Goal: Task Accomplishment & Management: Complete application form

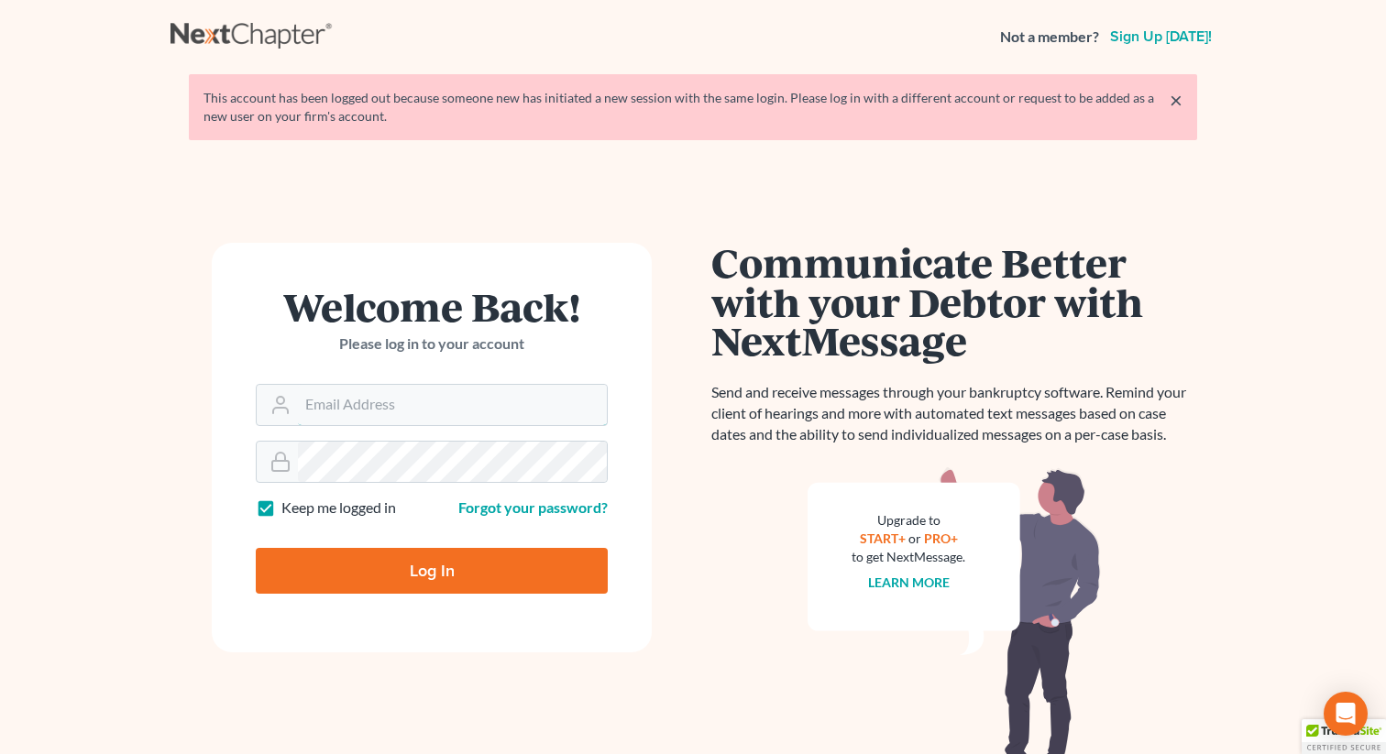
type input "[EMAIL_ADDRESS][DOMAIN_NAME]"
click at [390, 569] on input "Log In" at bounding box center [432, 571] width 352 height 46
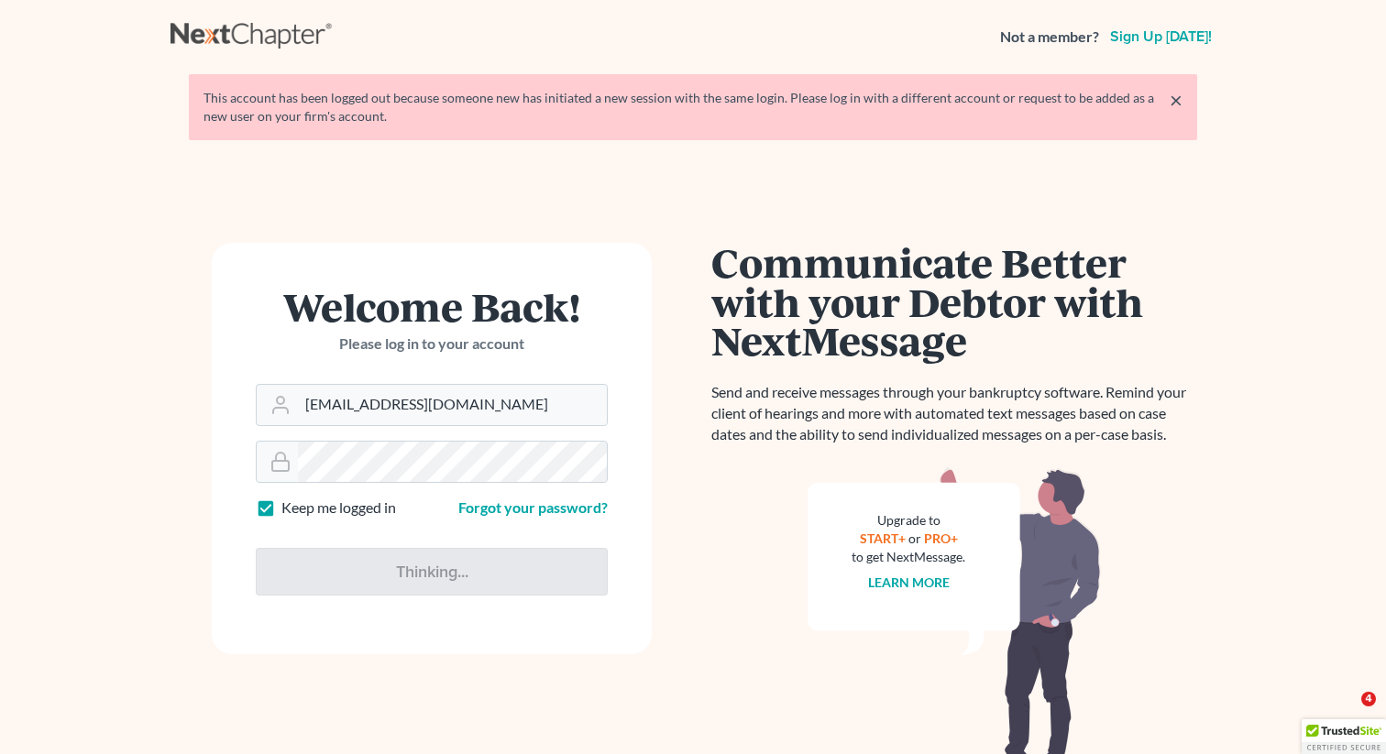
type input "Thinking..."
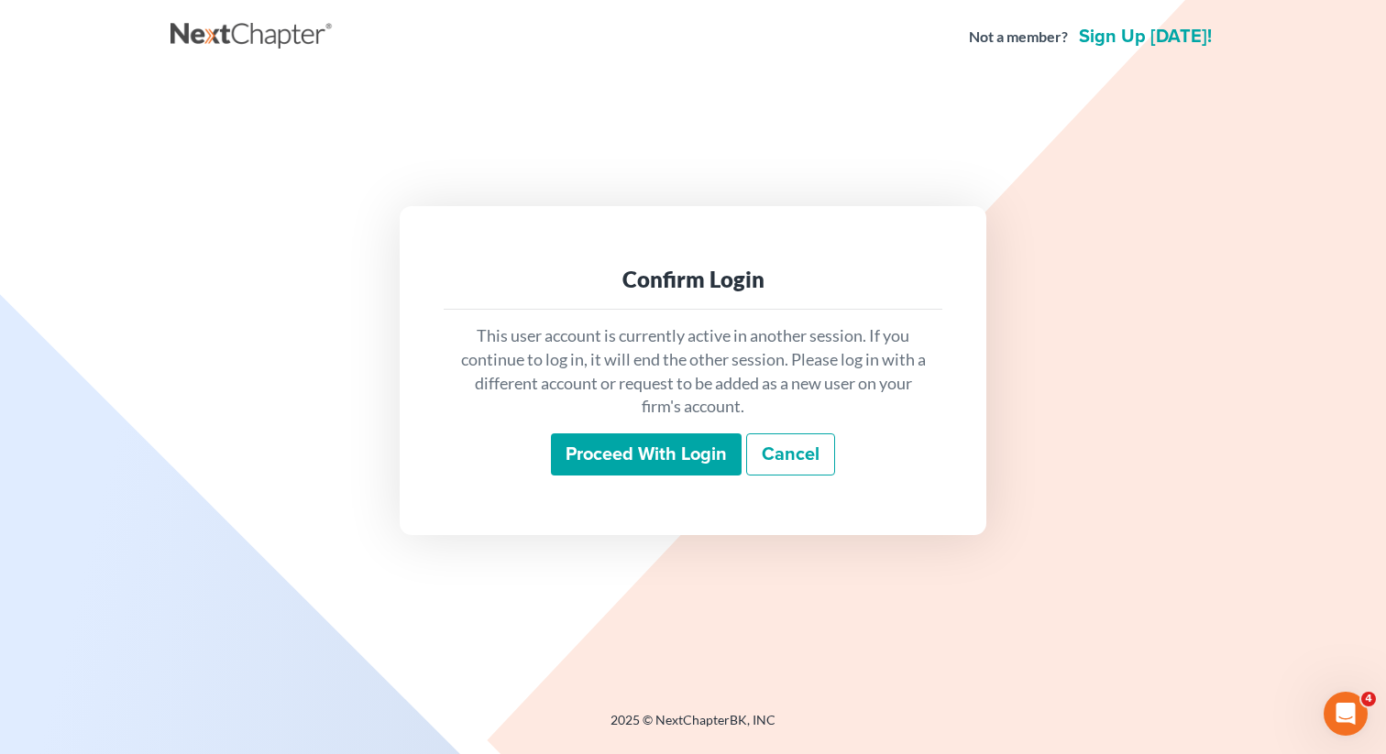
click at [653, 448] on input "Proceed with login" at bounding box center [646, 455] width 191 height 42
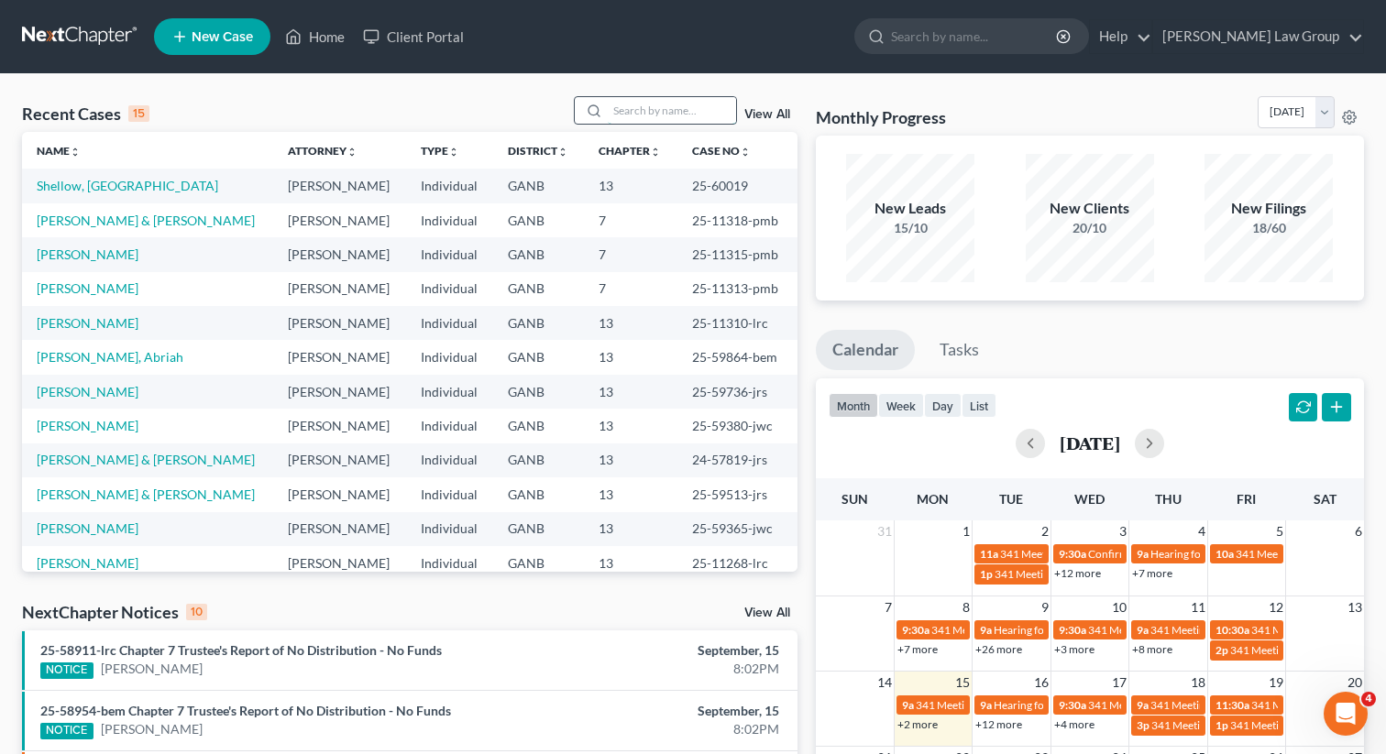
click at [643, 118] on input "search" at bounding box center [672, 110] width 128 height 27
click at [653, 101] on input "search" at bounding box center [672, 110] width 128 height 27
type input "nativ"
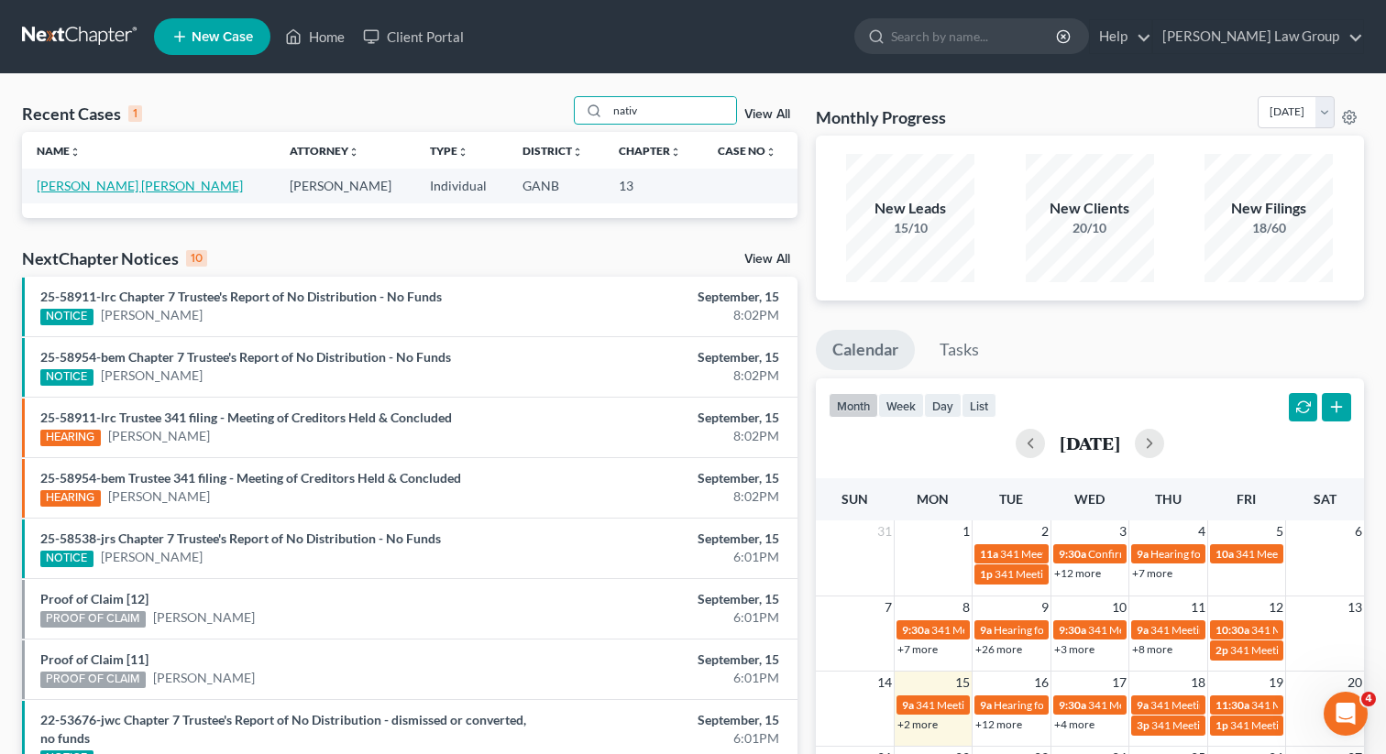
click at [126, 190] on link "[PERSON_NAME] [PERSON_NAME]" at bounding box center [140, 186] width 206 height 16
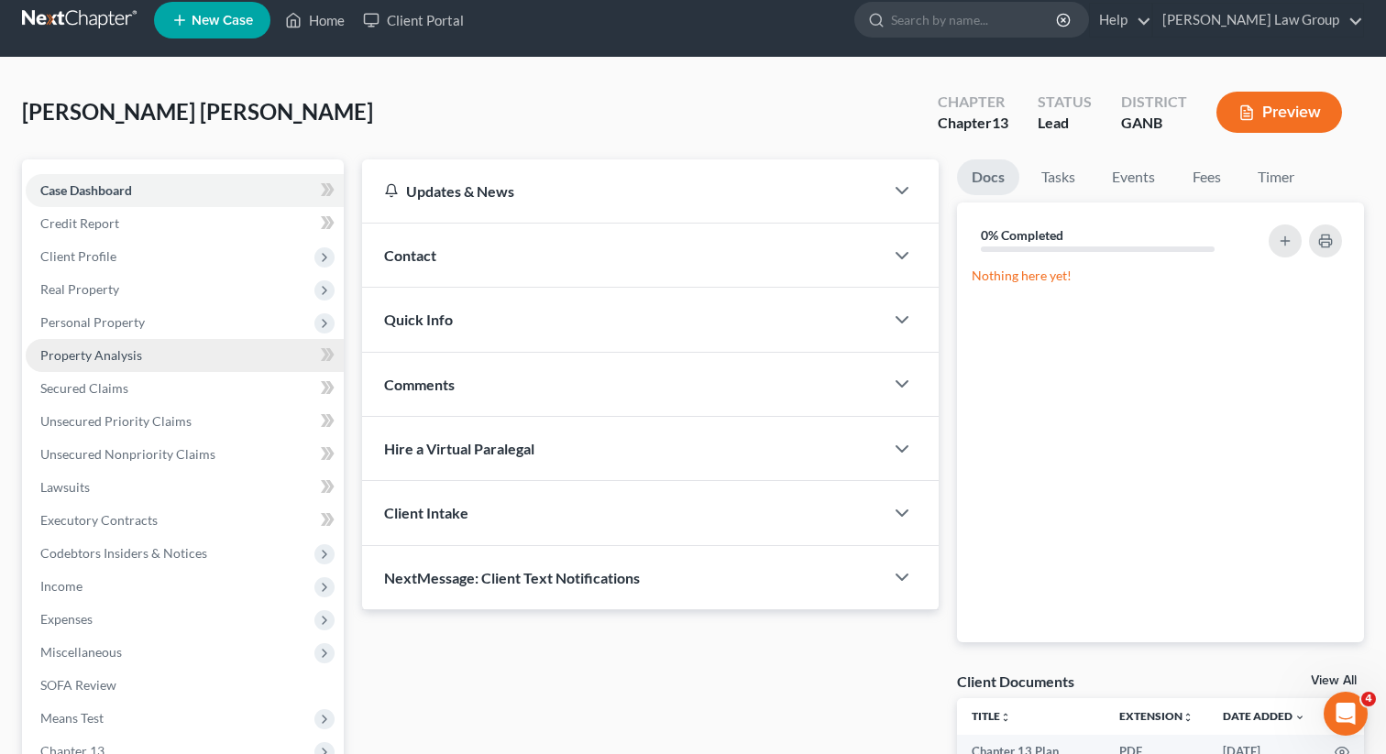
scroll to position [284, 0]
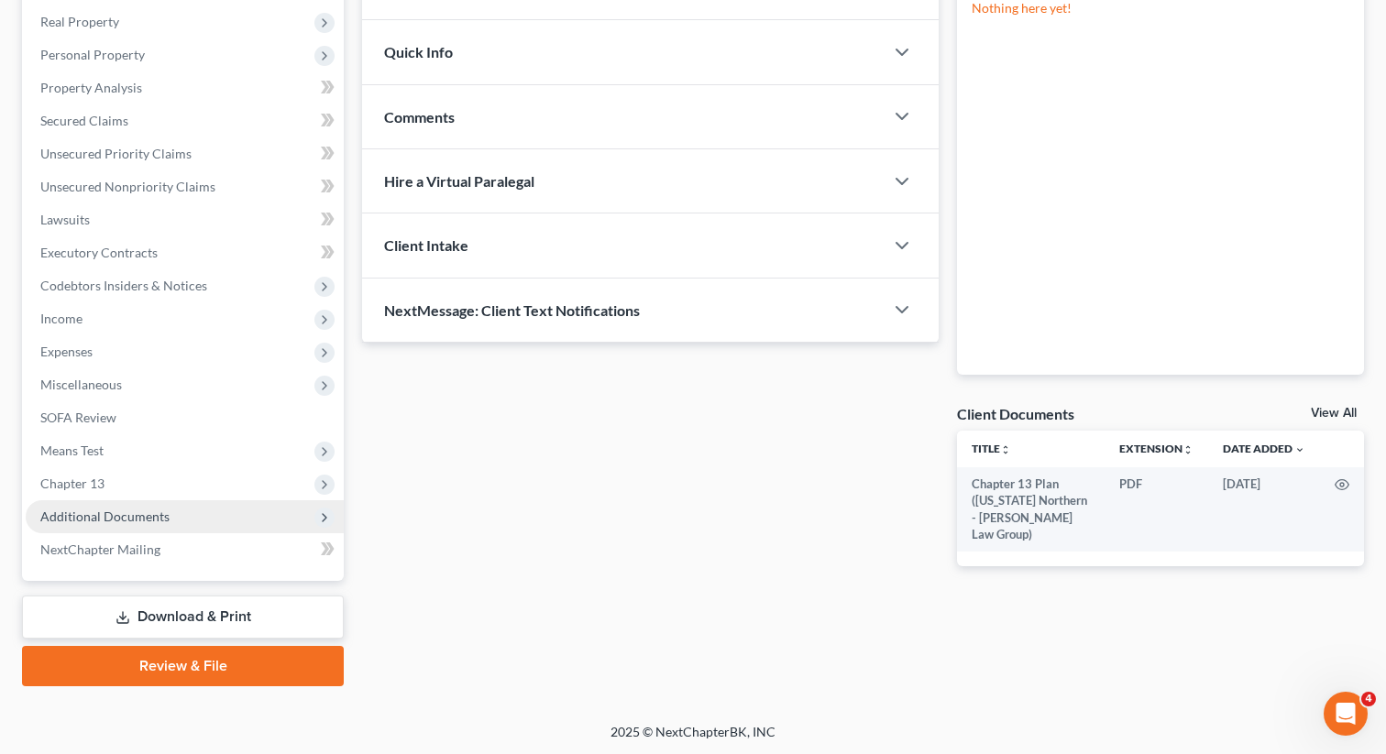
click at [173, 503] on span "Additional Documents" at bounding box center [185, 516] width 318 height 33
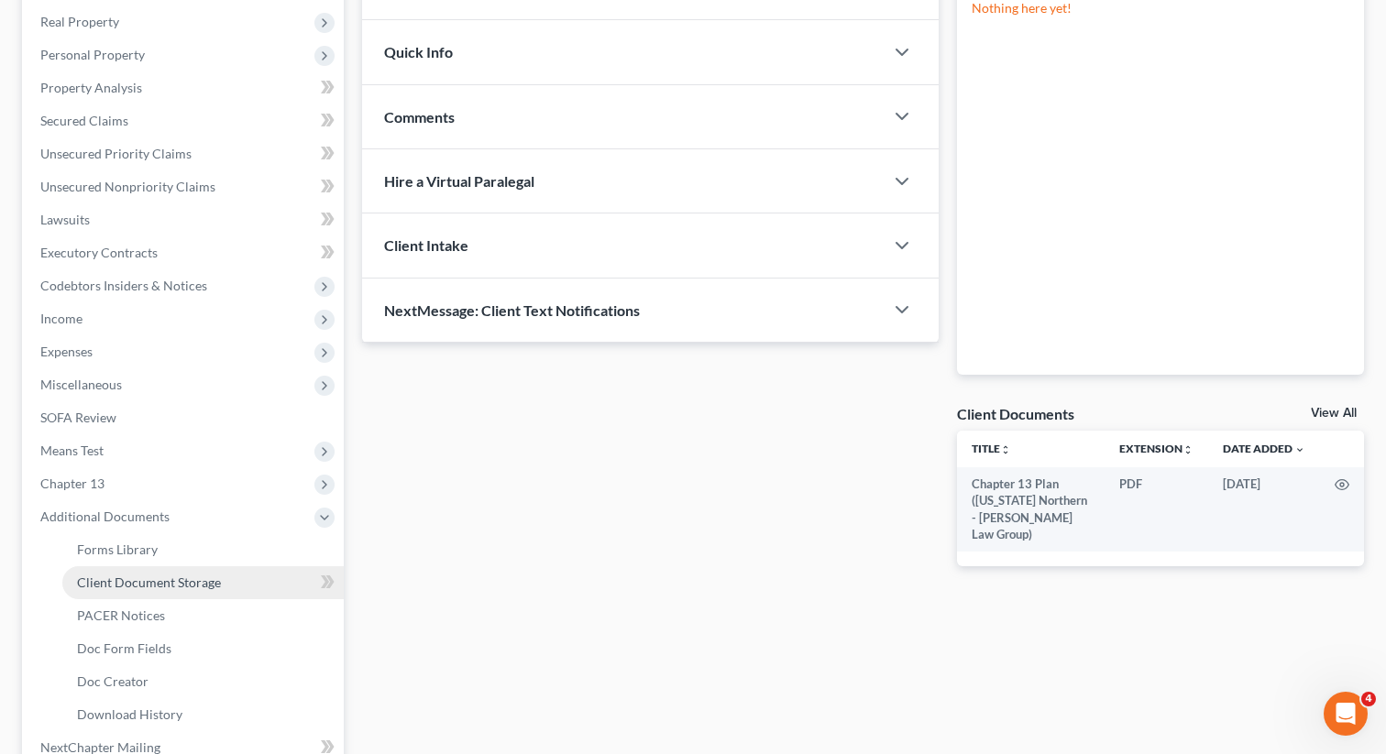
click at [190, 584] on span "Client Document Storage" at bounding box center [149, 583] width 144 height 16
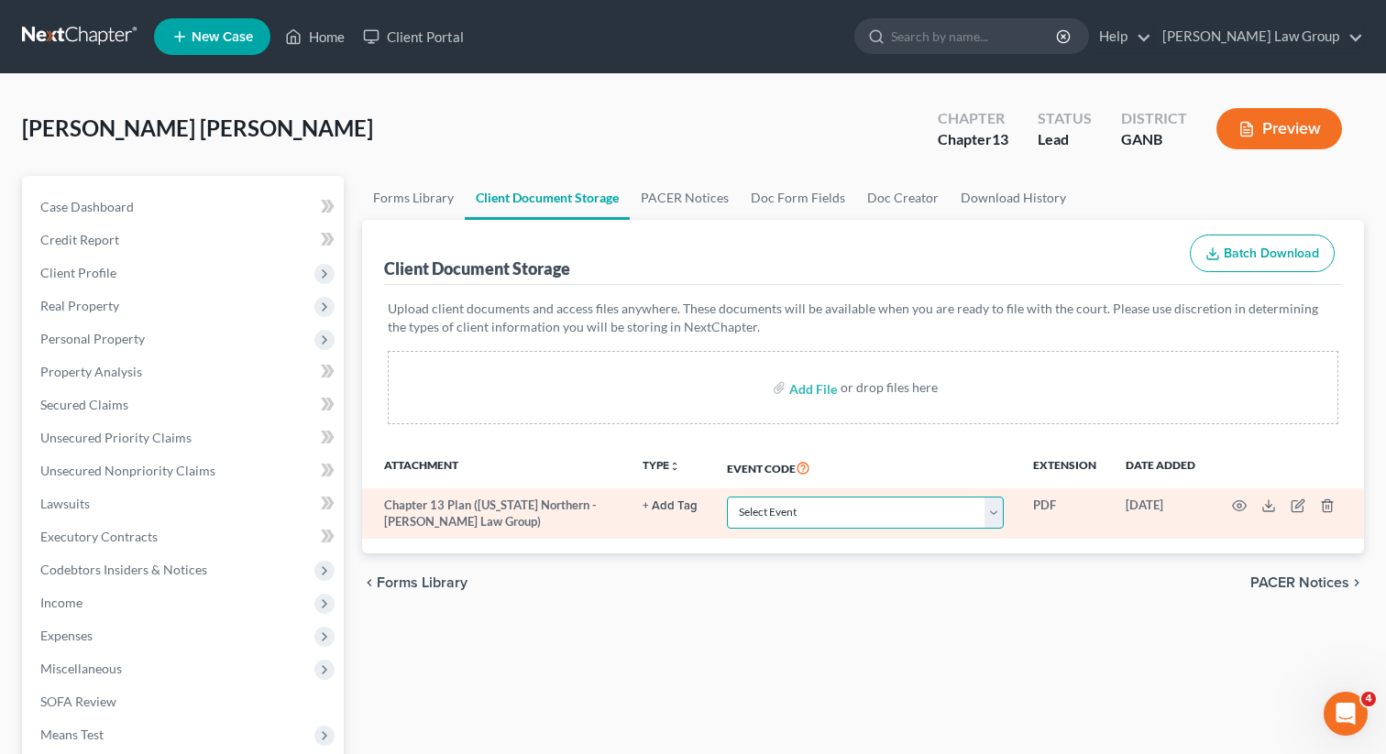
click at [764, 515] on select "Select Event 01 - Chapter 13 Plan - Initial Plan 02-Application to Pay Filing F…" at bounding box center [865, 513] width 277 height 32
select select "0"
click at [729, 497] on select "Select Event 01 - Chapter 13 Plan - Initial Plan 02-Application to Pay Filing F…" at bounding box center [865, 513] width 277 height 32
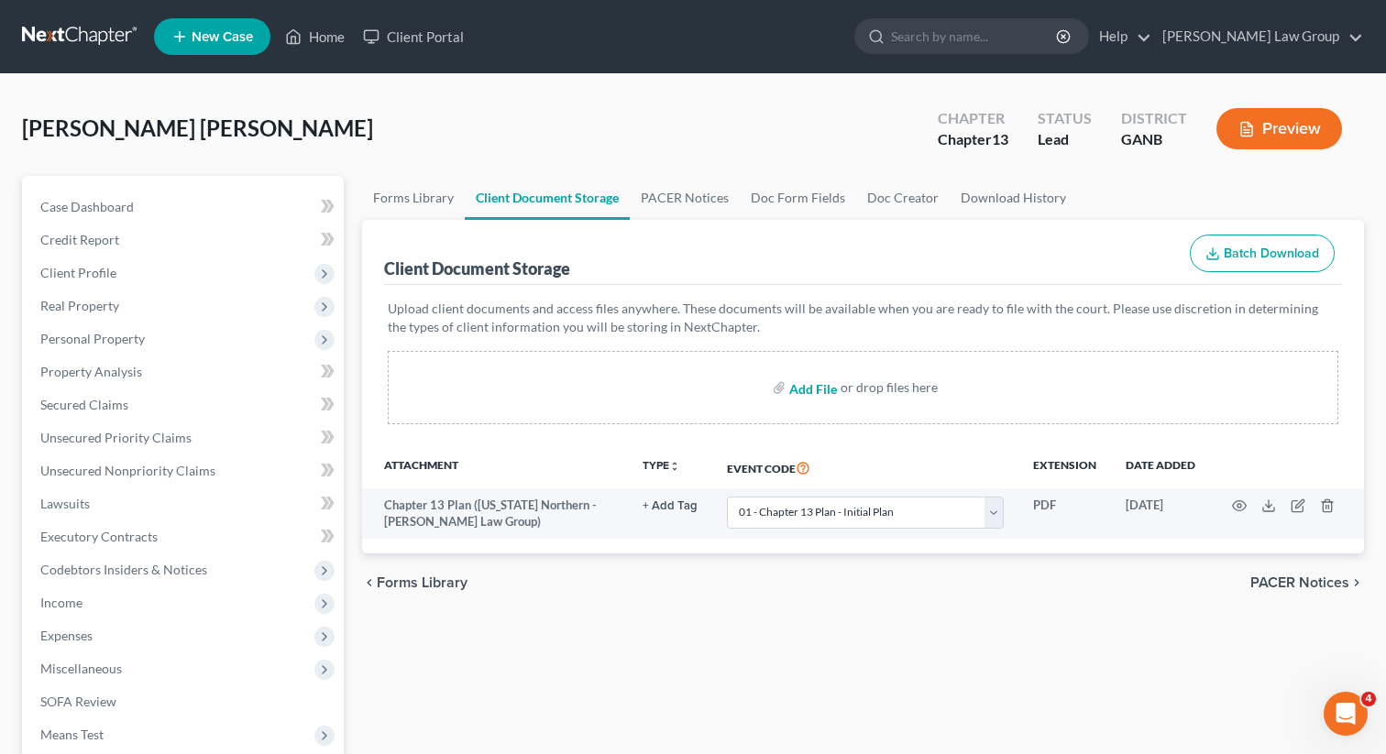
click at [812, 385] on input "file" at bounding box center [811, 387] width 44 height 33
type input "C:\fakepath\Paystub.pdf"
select select "0"
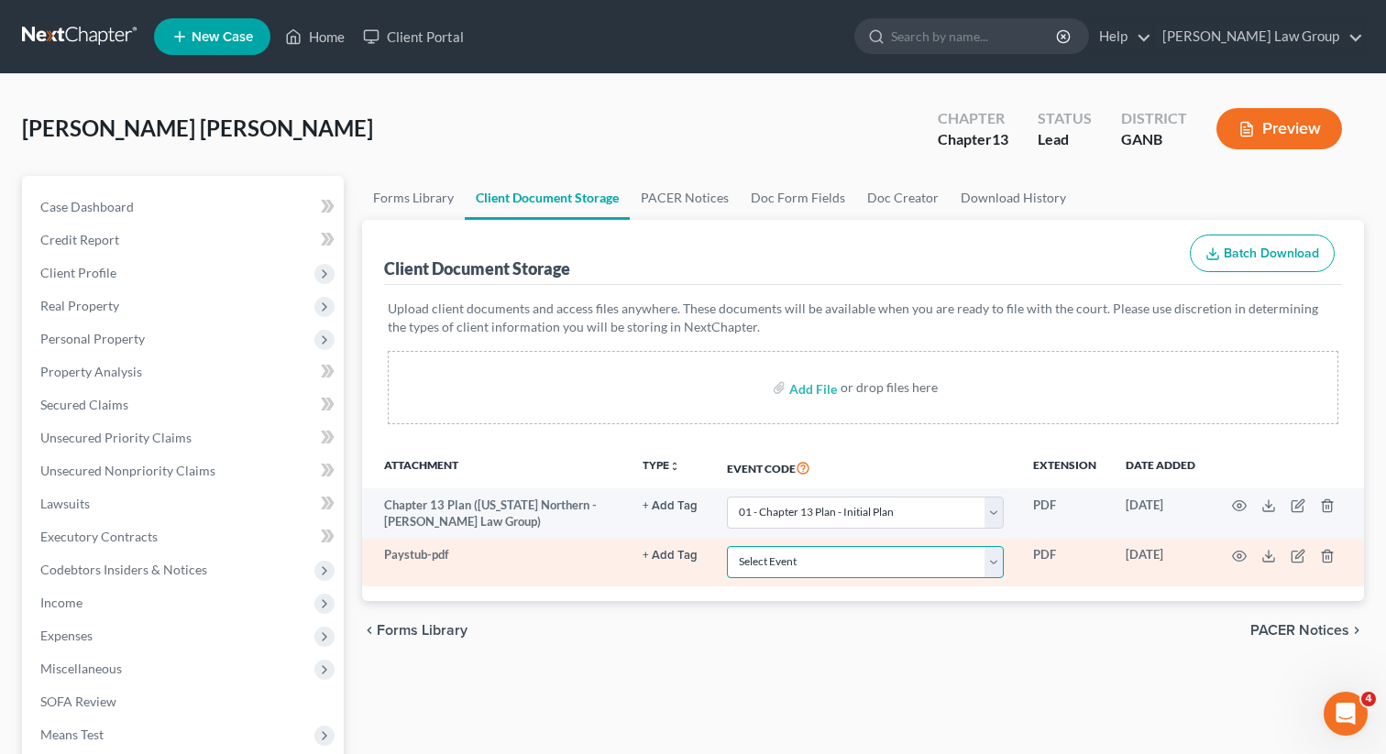
click at [814, 570] on select "Select Event 01 - Chapter 13 Plan - Initial Plan 02-Application to Pay Filing F…" at bounding box center [865, 562] width 277 height 32
select select "35"
click at [729, 546] on select "Select Event 01 - Chapter 13 Plan - Initial Plan 02-Application to Pay Filing F…" at bounding box center [865, 562] width 277 height 32
click at [1237, 559] on icon "button" at bounding box center [1239, 556] width 15 height 15
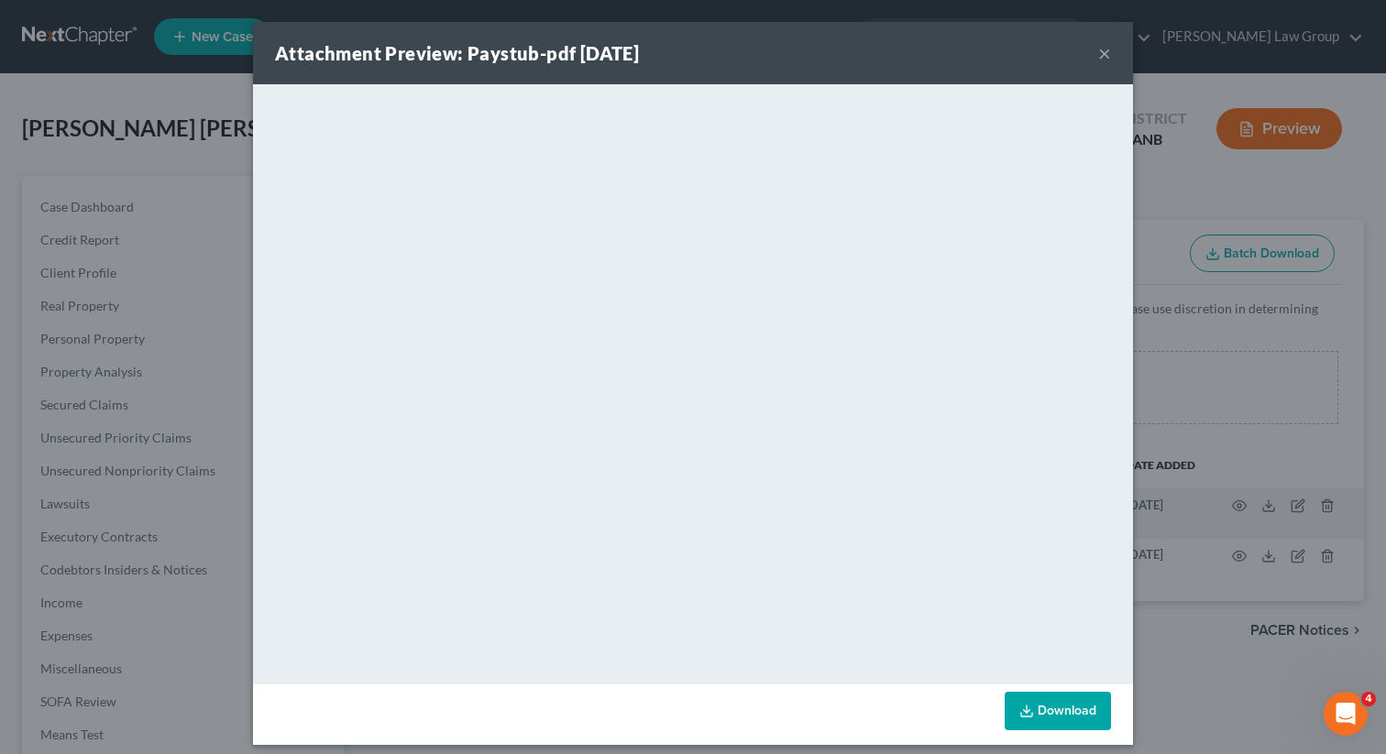
scroll to position [12, 0]
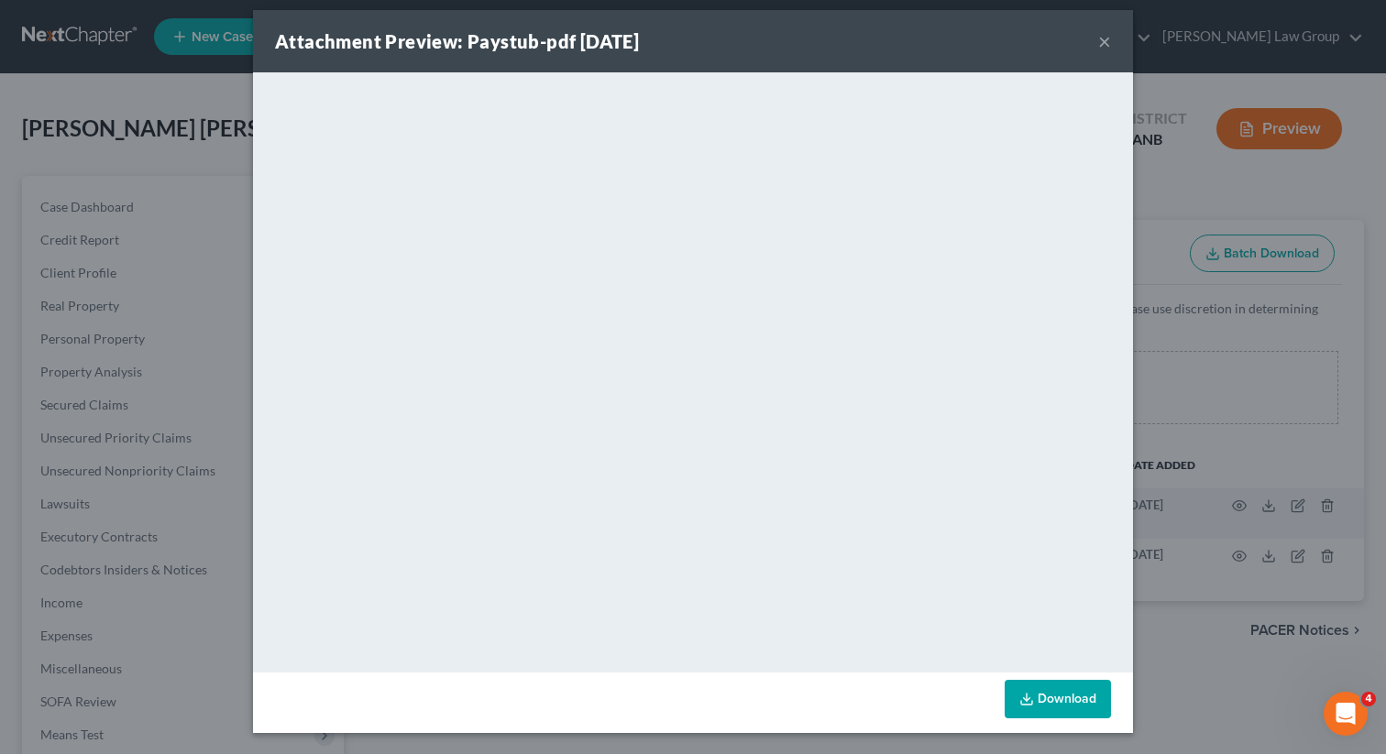
click at [1105, 47] on button "×" at bounding box center [1104, 41] width 13 height 22
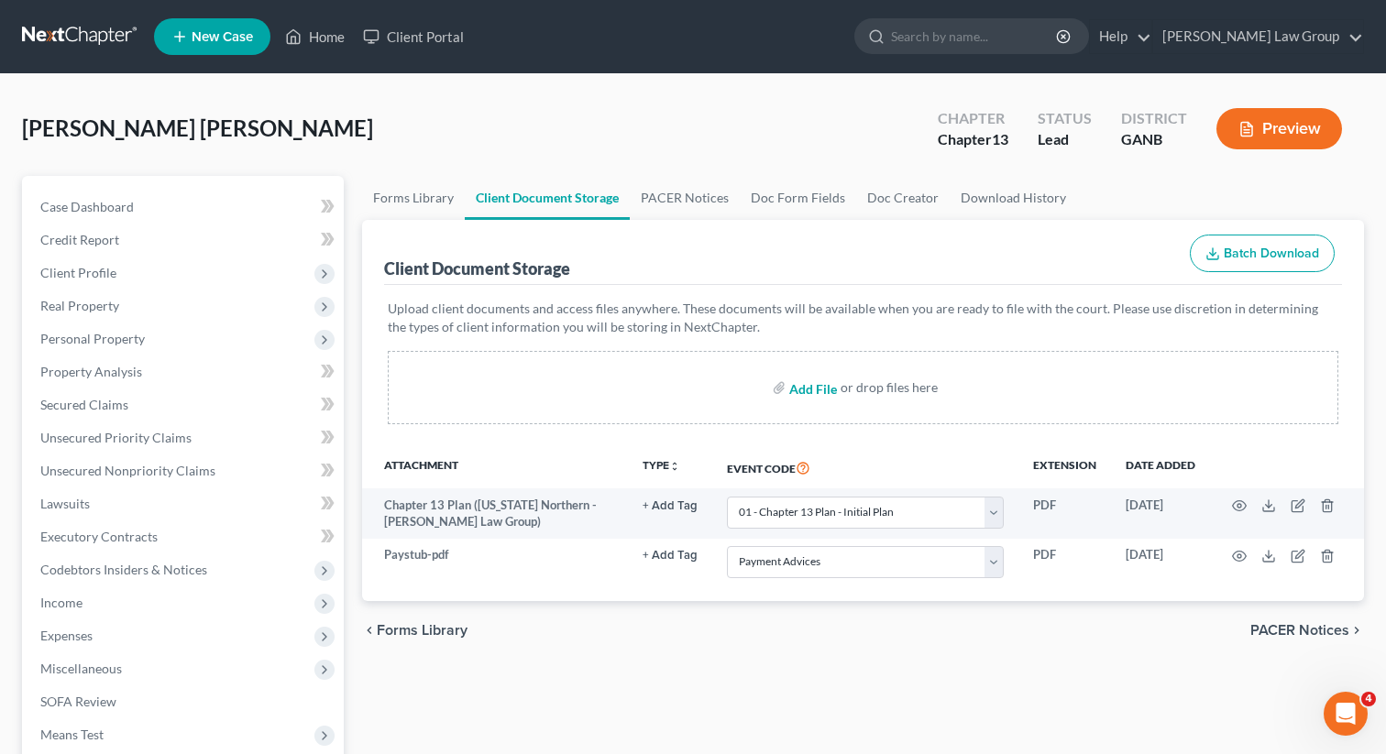
click at [808, 396] on input "file" at bounding box center [811, 387] width 44 height 33
type input "C:\fakepath\CCC1.pdf"
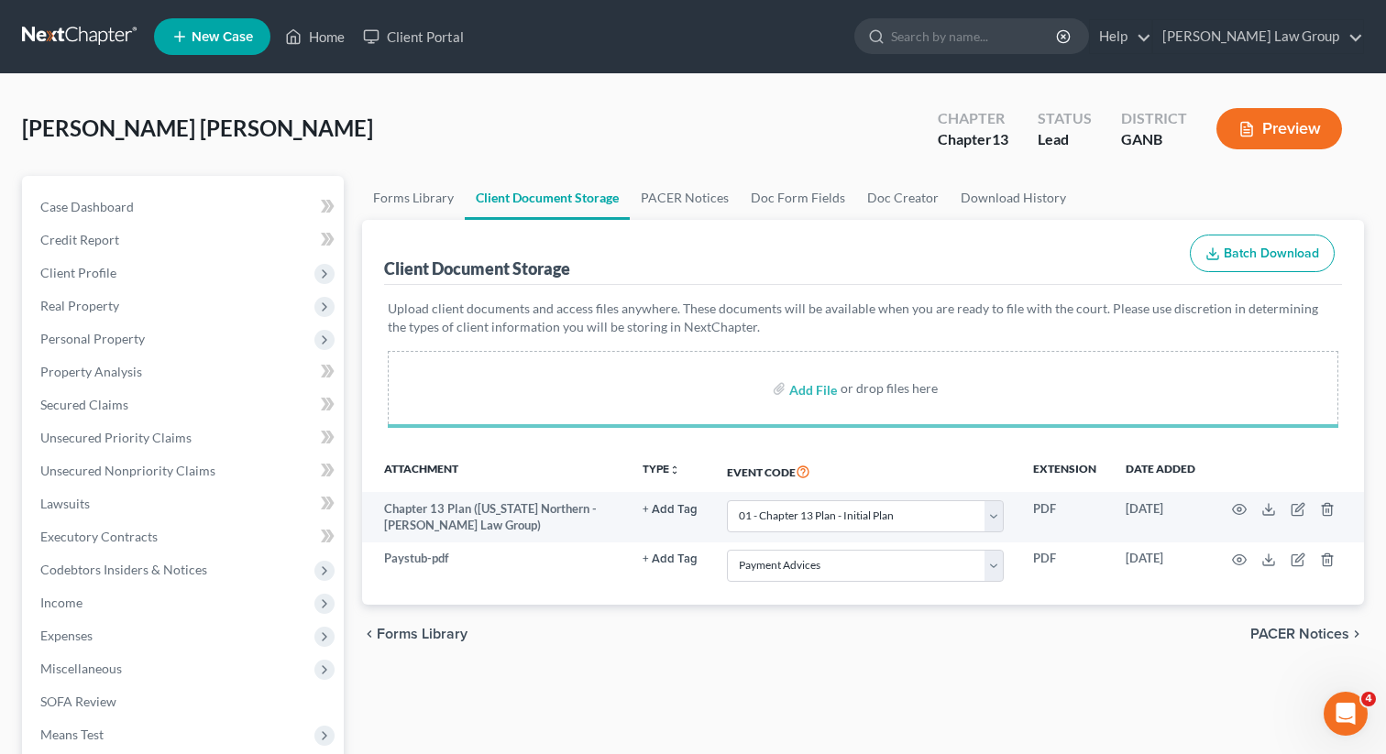
select select "0"
select select "35"
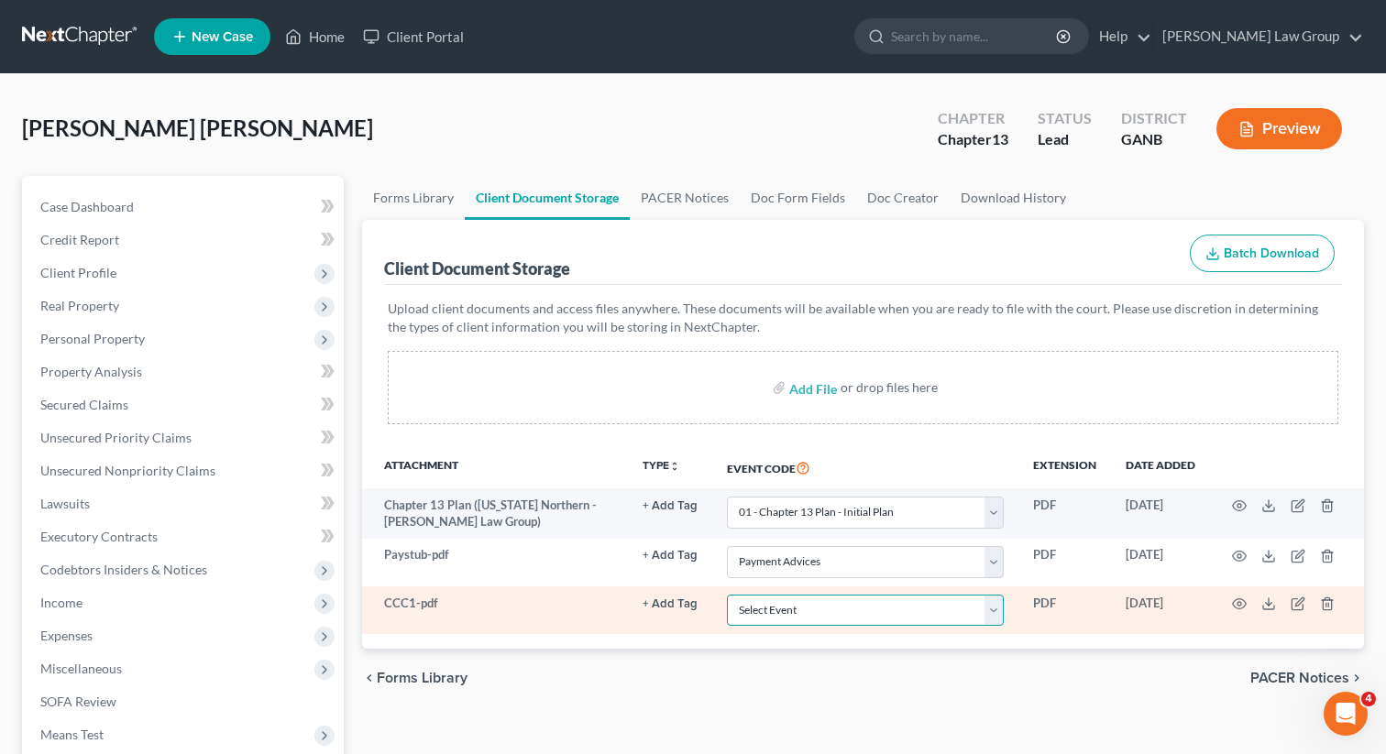
click at [831, 619] on select "Select Event 01 - Chapter 13 Plan - Initial Plan 02-Application to Pay Filing F…" at bounding box center [865, 611] width 277 height 32
select select "5"
click at [729, 595] on select "Select Event 01 - Chapter 13 Plan - Initial Plan 02-Application to Pay Filing F…" at bounding box center [865, 611] width 277 height 32
click at [1237, 603] on circle "button" at bounding box center [1239, 604] width 4 height 4
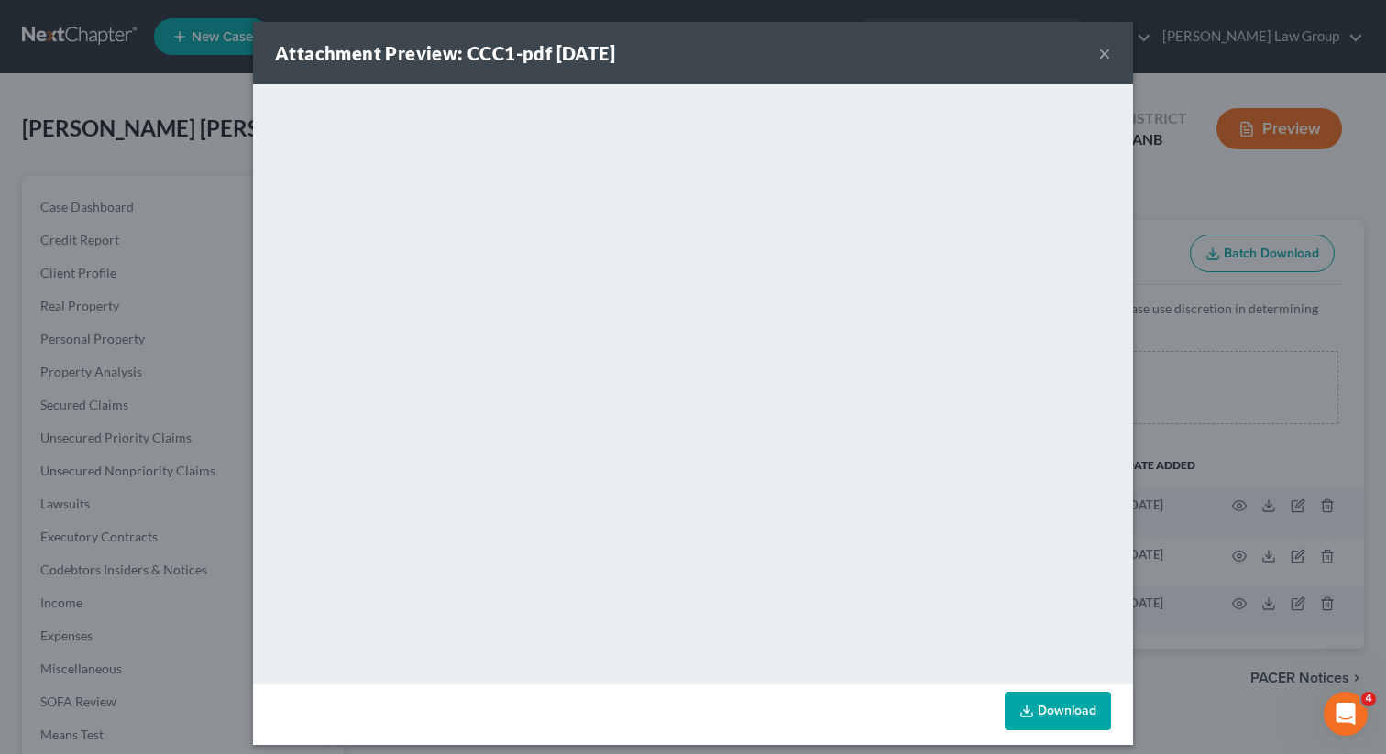
click at [1103, 55] on button "×" at bounding box center [1104, 53] width 13 height 22
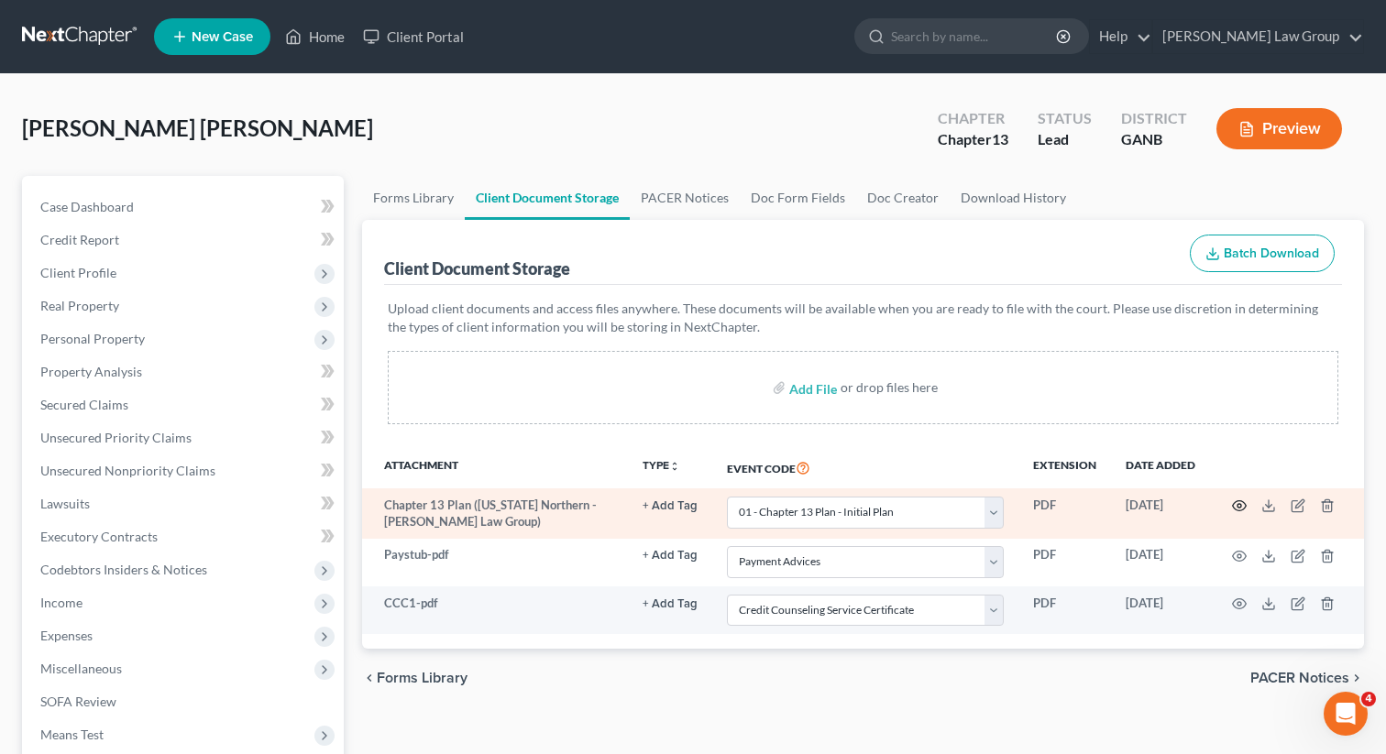
click at [1234, 503] on icon "button" at bounding box center [1240, 506] width 14 height 10
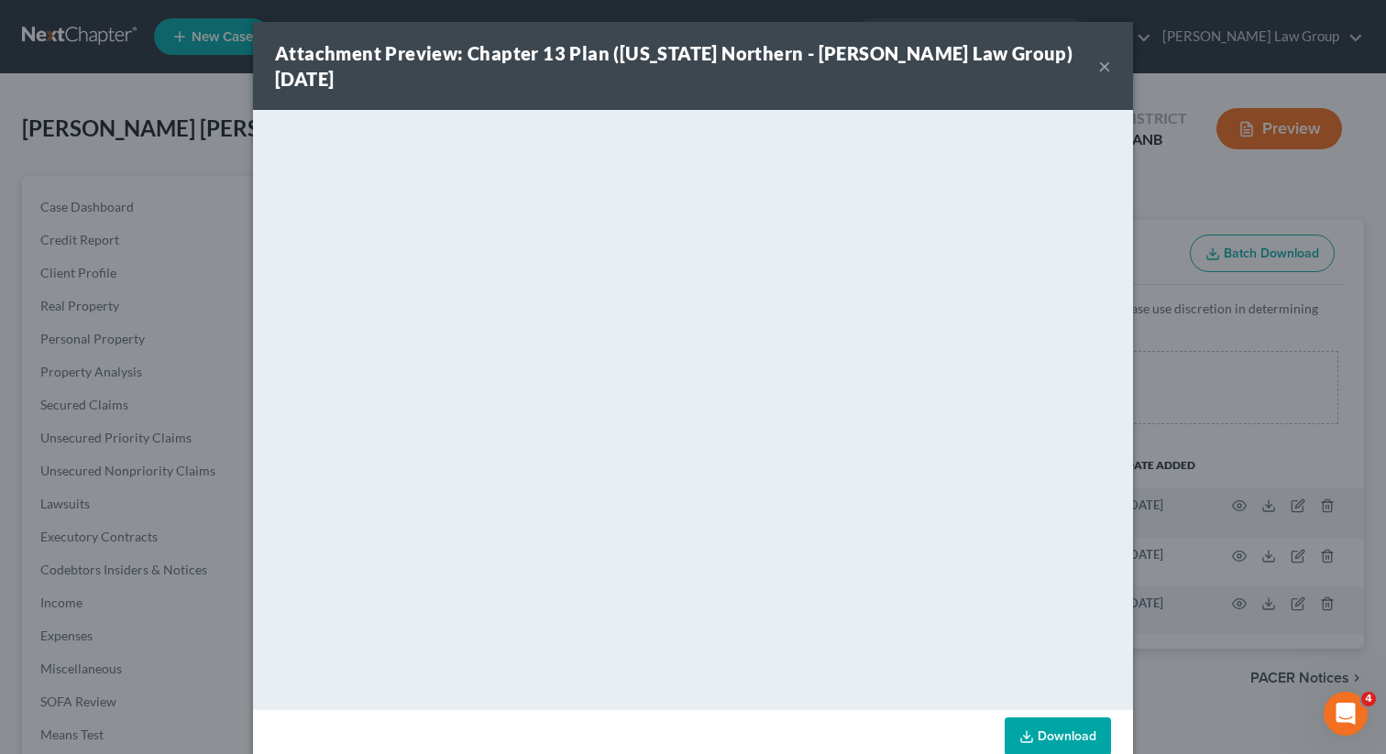
click at [1106, 55] on button "×" at bounding box center [1104, 66] width 13 height 22
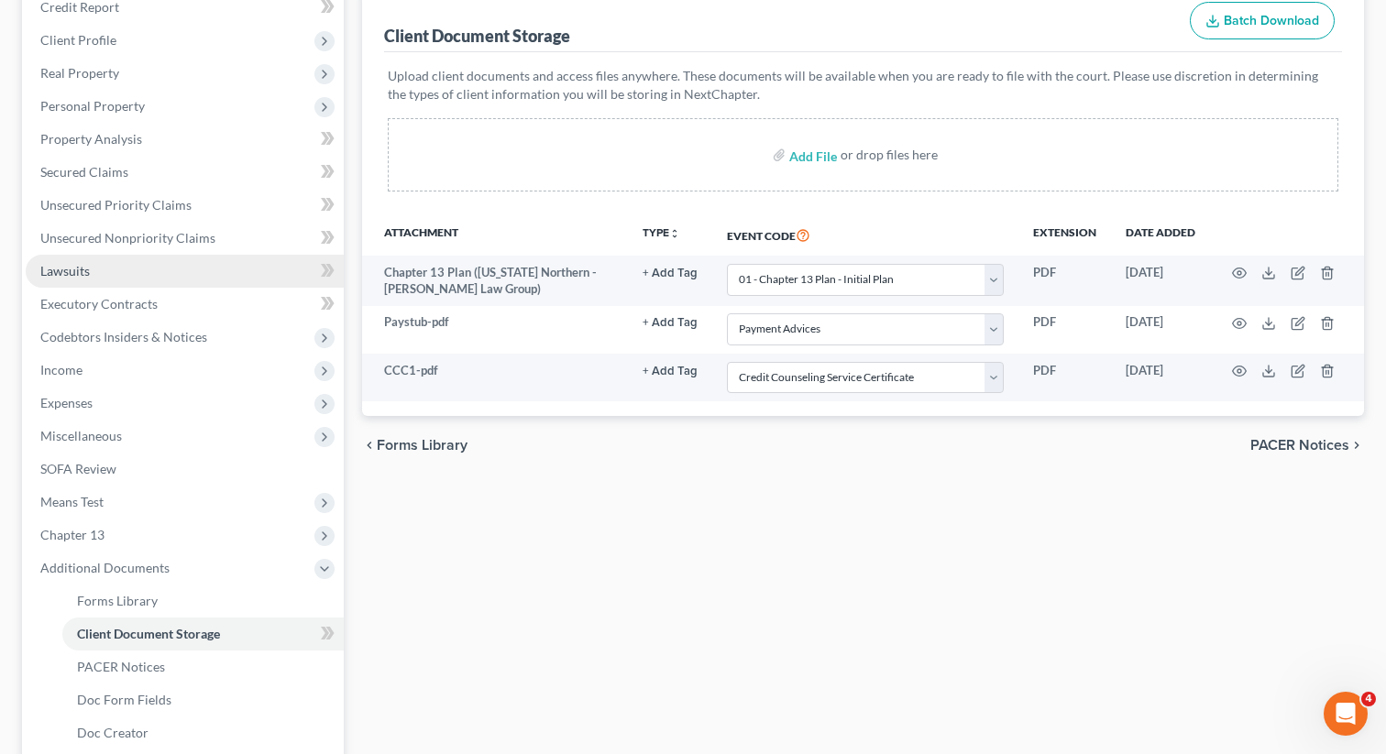
scroll to position [237, 0]
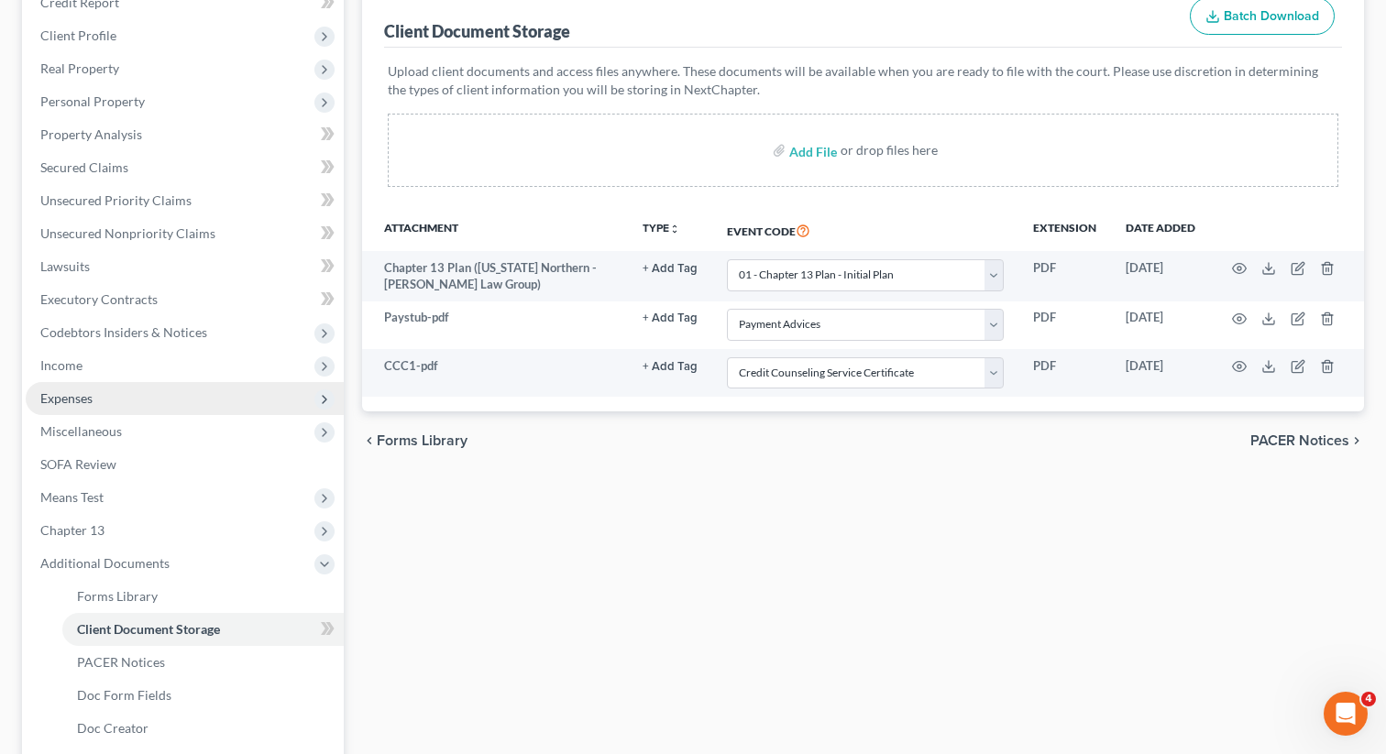
click at [129, 401] on span "Expenses" at bounding box center [185, 398] width 318 height 33
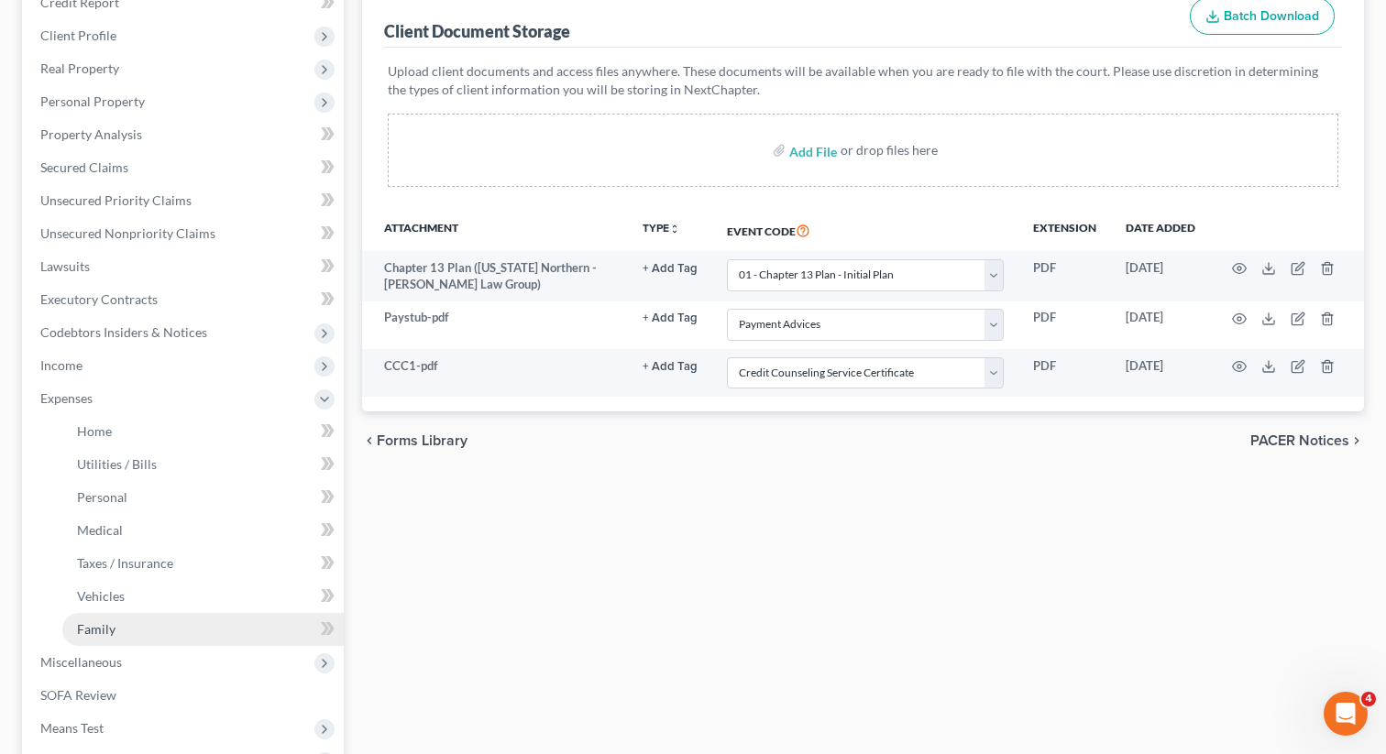
click at [111, 618] on link "Family" at bounding box center [202, 629] width 281 height 33
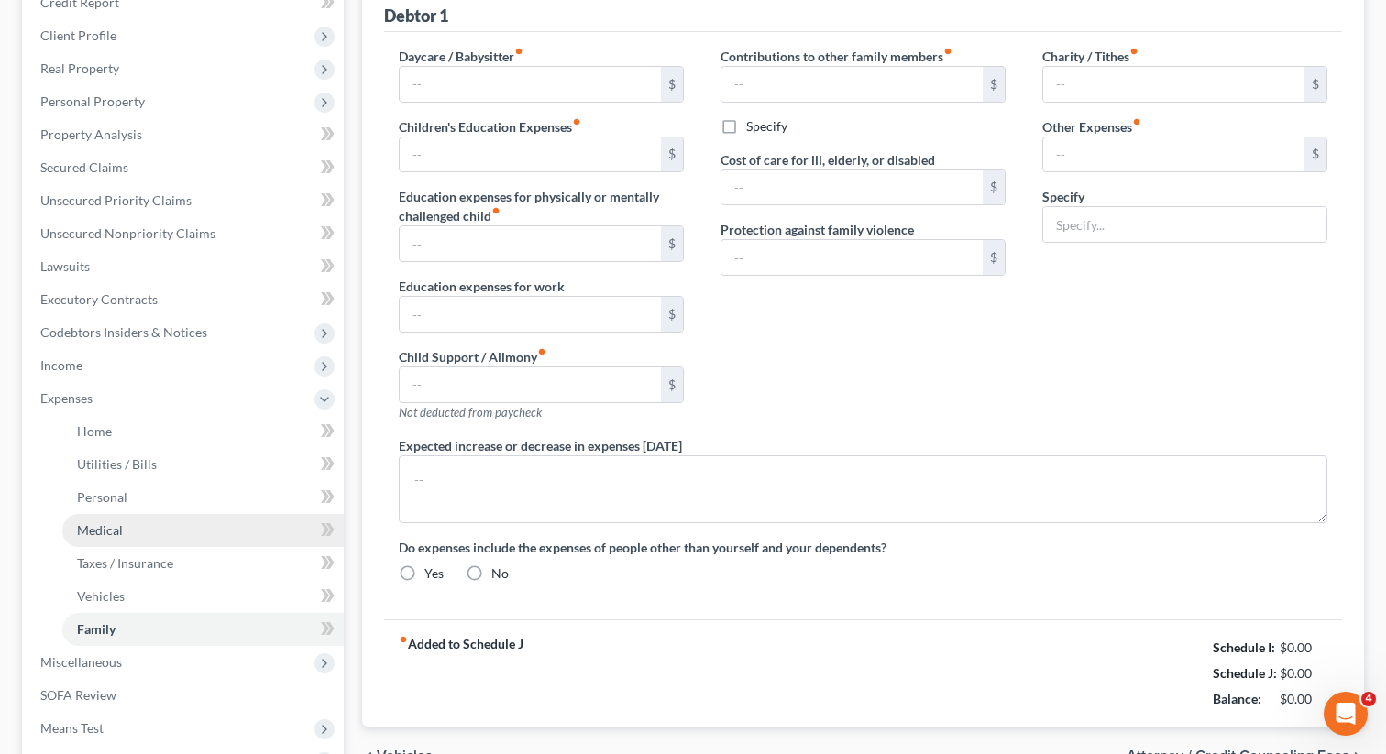
type input "0.00"
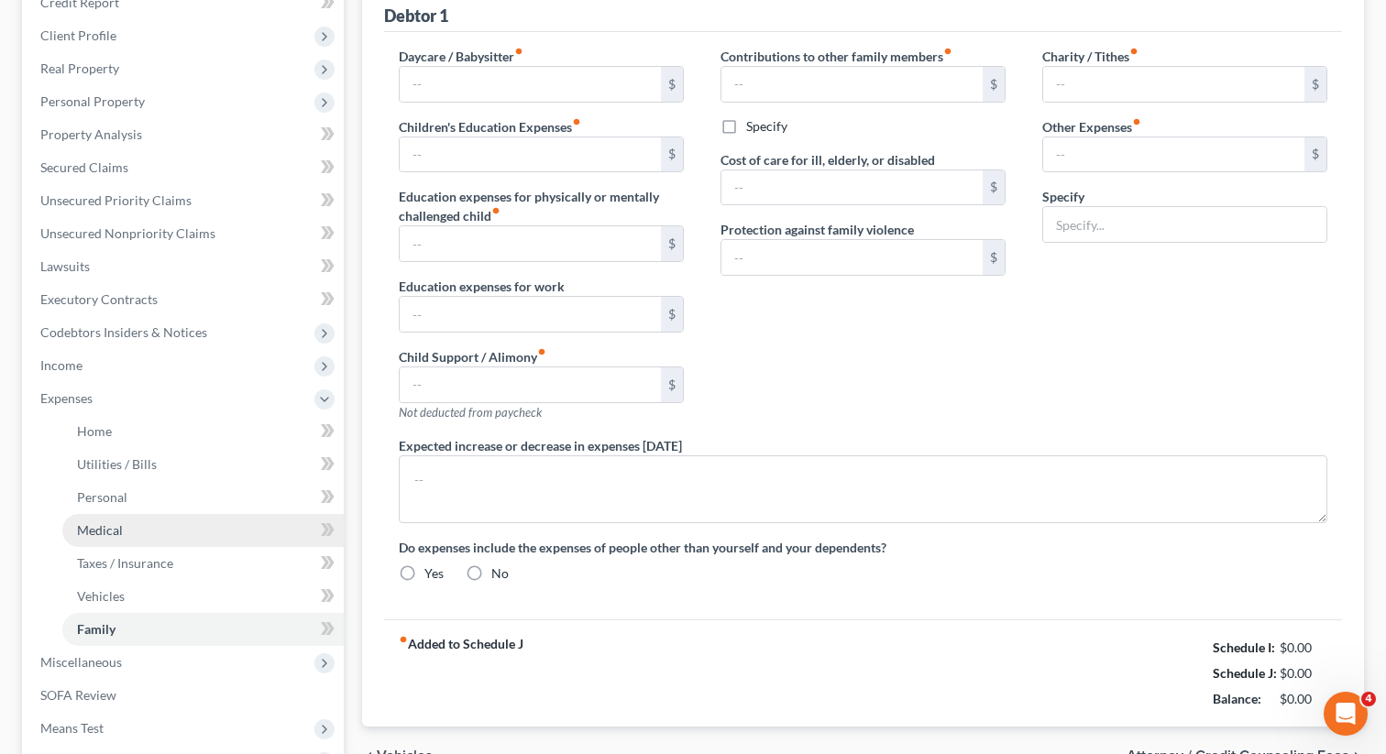
type input "0.00"
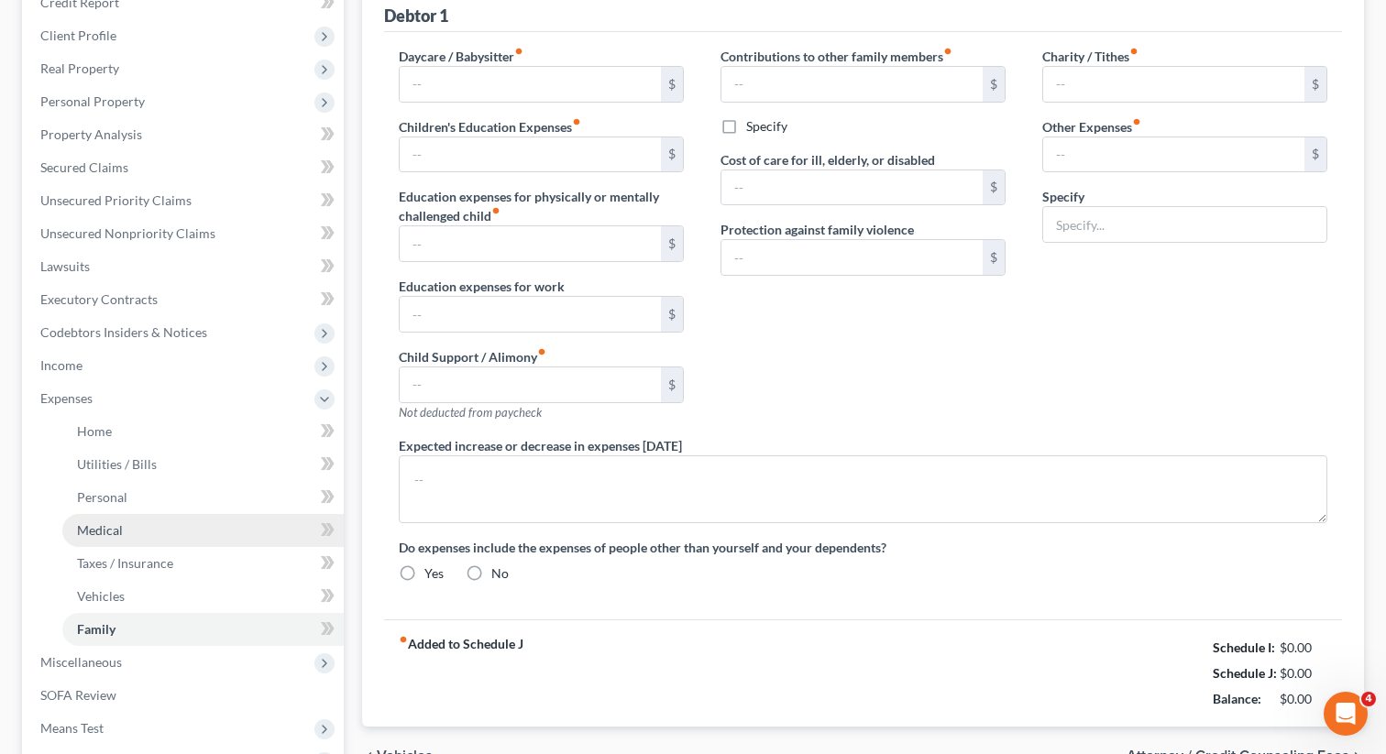
radio input "true"
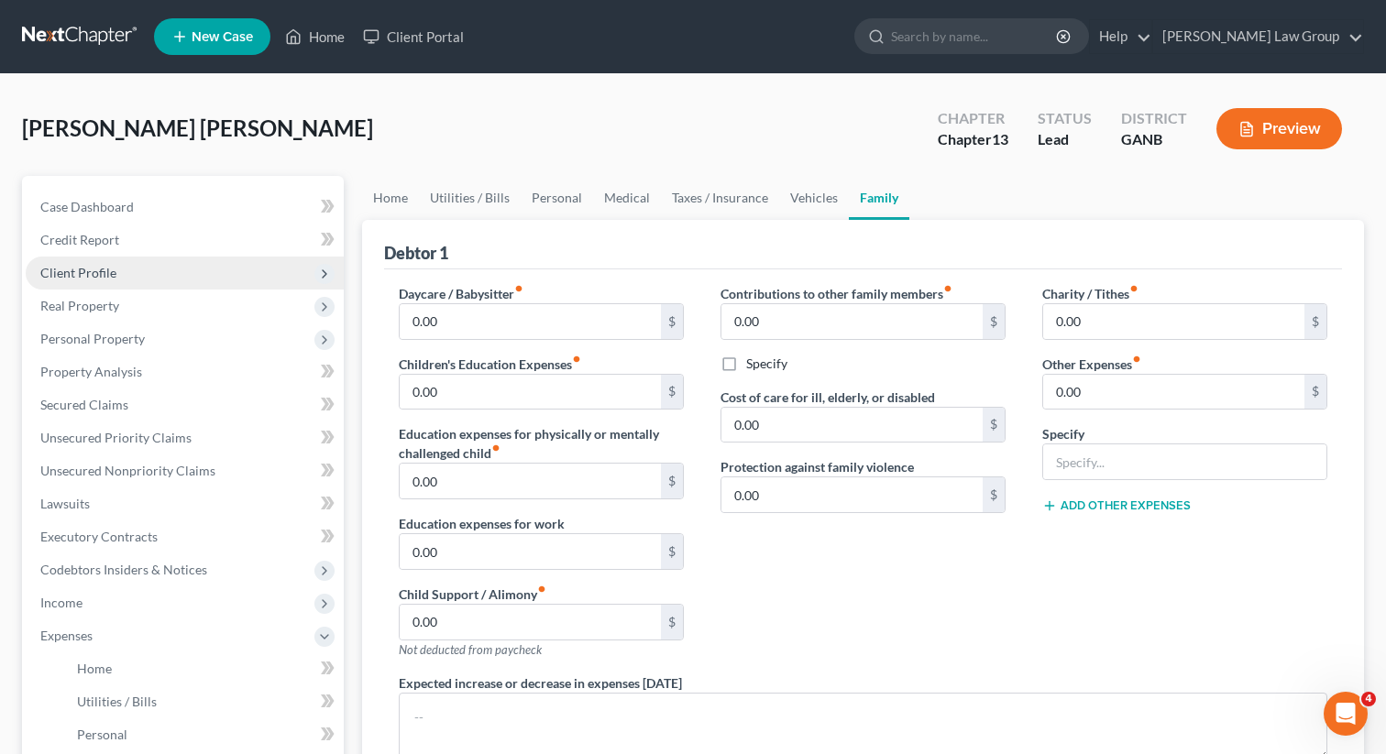
click at [92, 266] on span "Client Profile" at bounding box center [78, 273] width 76 height 16
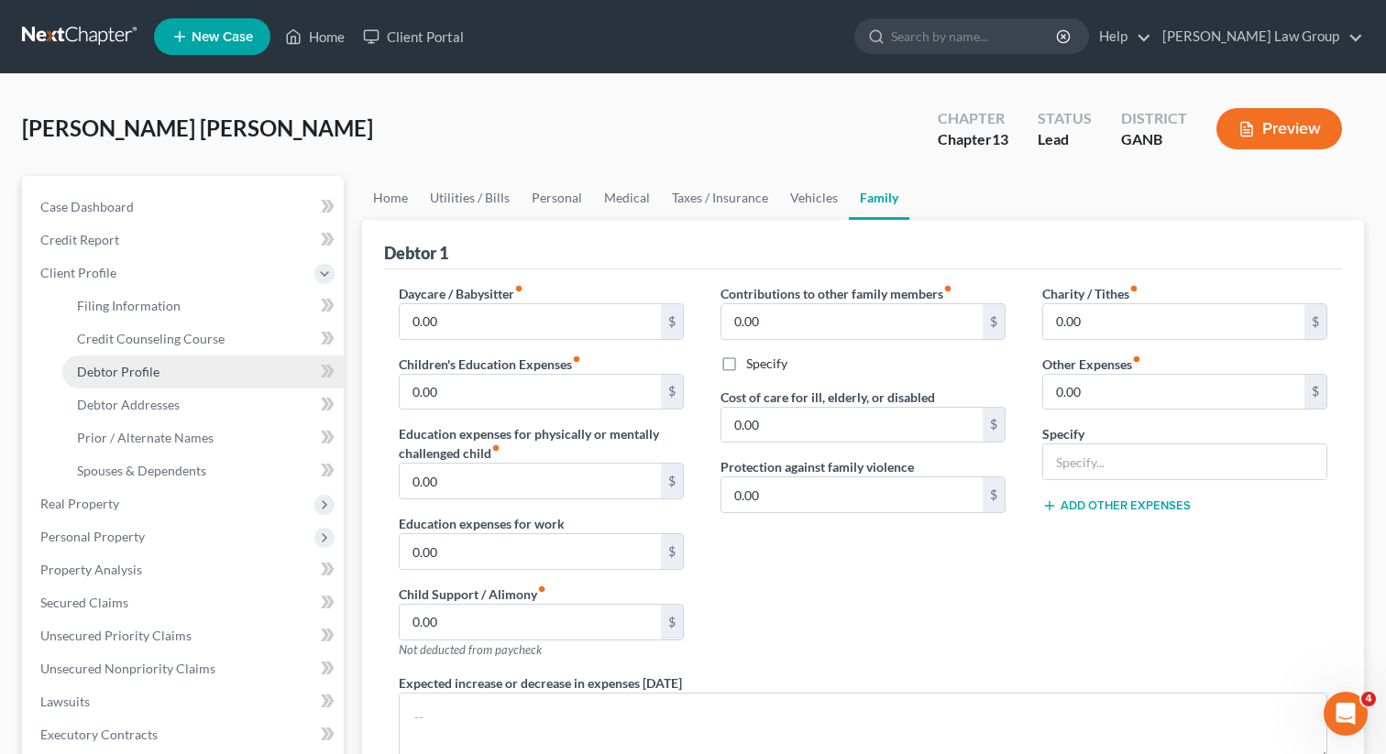
click at [141, 375] on span "Debtor Profile" at bounding box center [118, 372] width 82 height 16
select select "1"
select select "4"
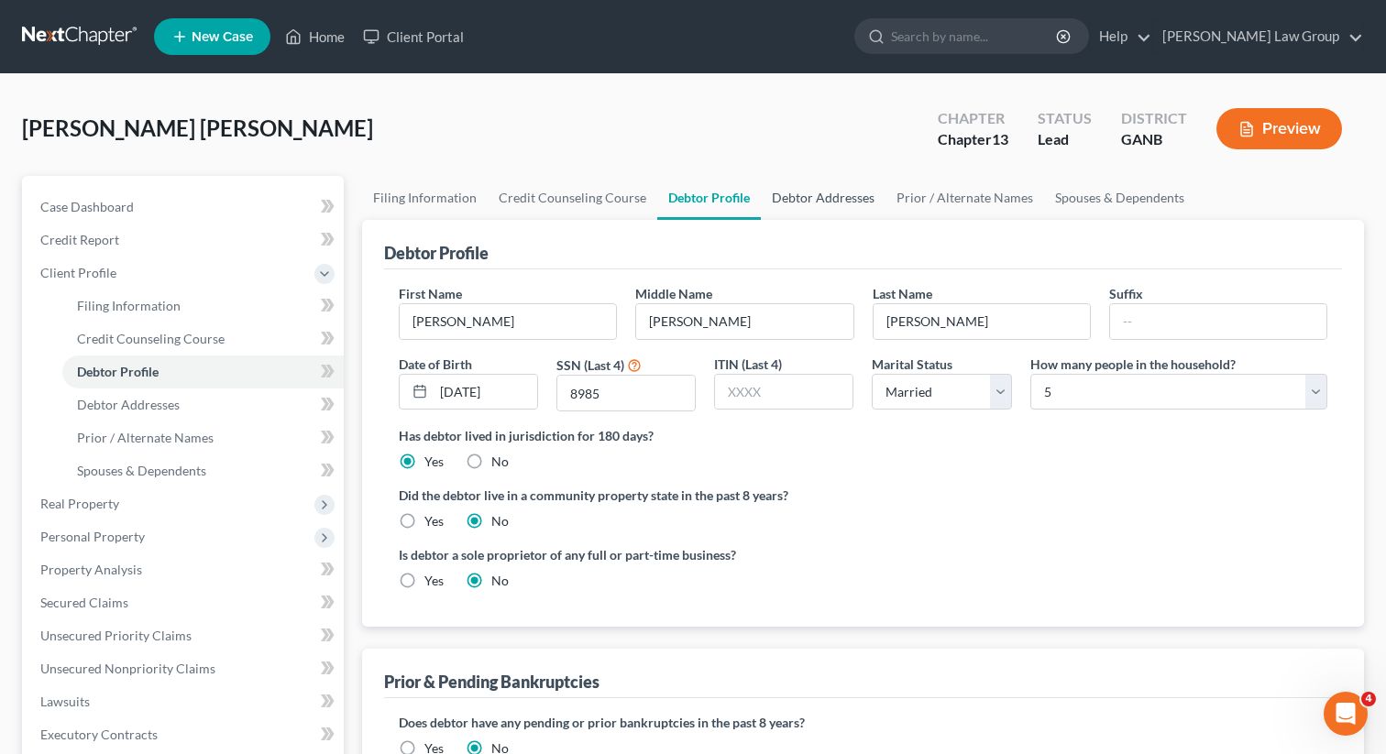
click at [774, 195] on link "Debtor Addresses" at bounding box center [823, 198] width 125 height 44
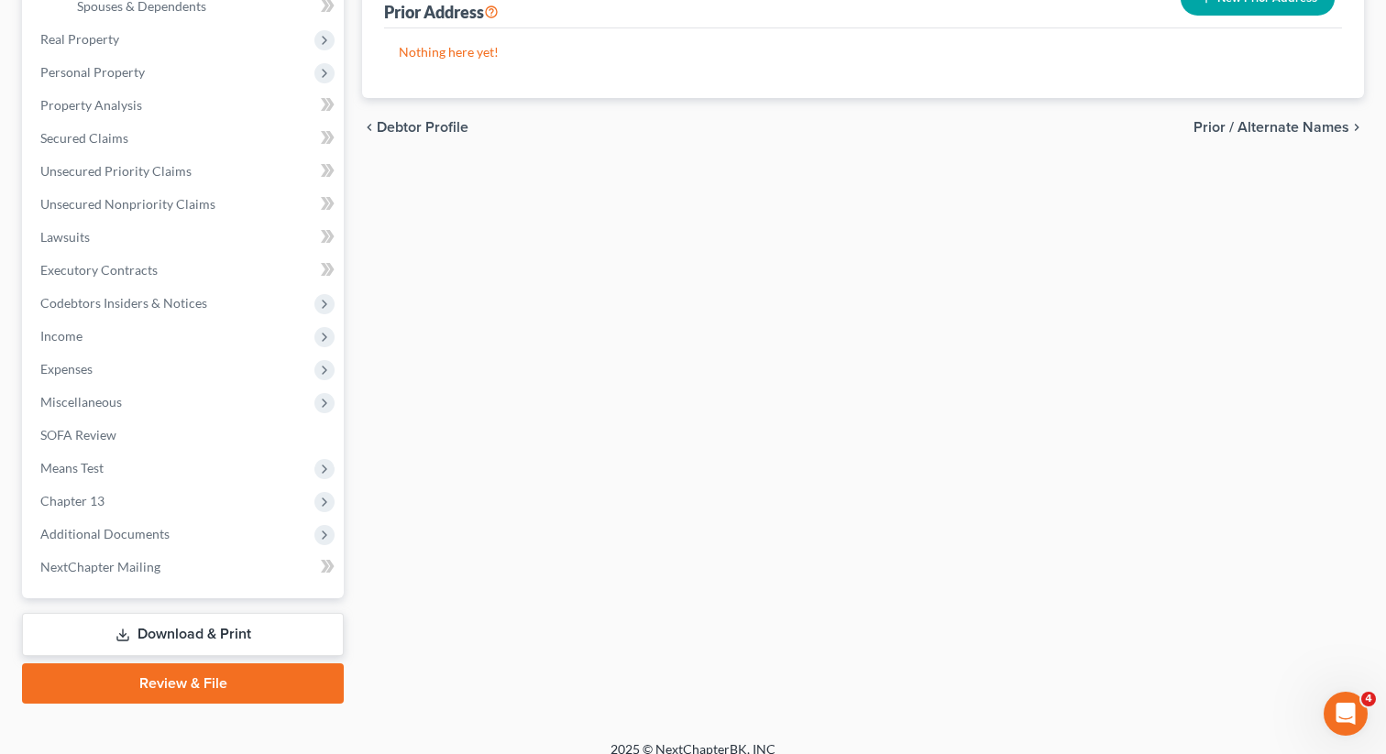
scroll to position [482, 0]
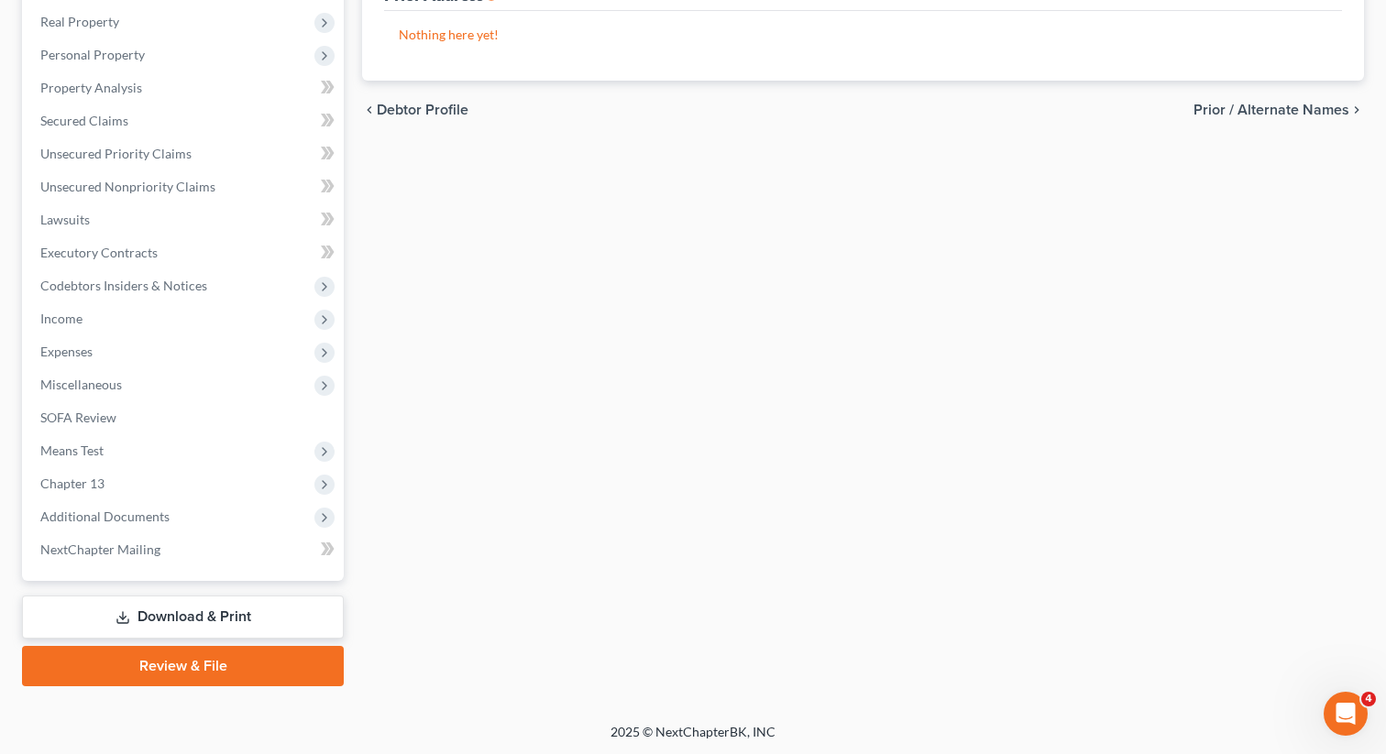
click at [168, 671] on link "Review & File" at bounding box center [183, 666] width 322 height 40
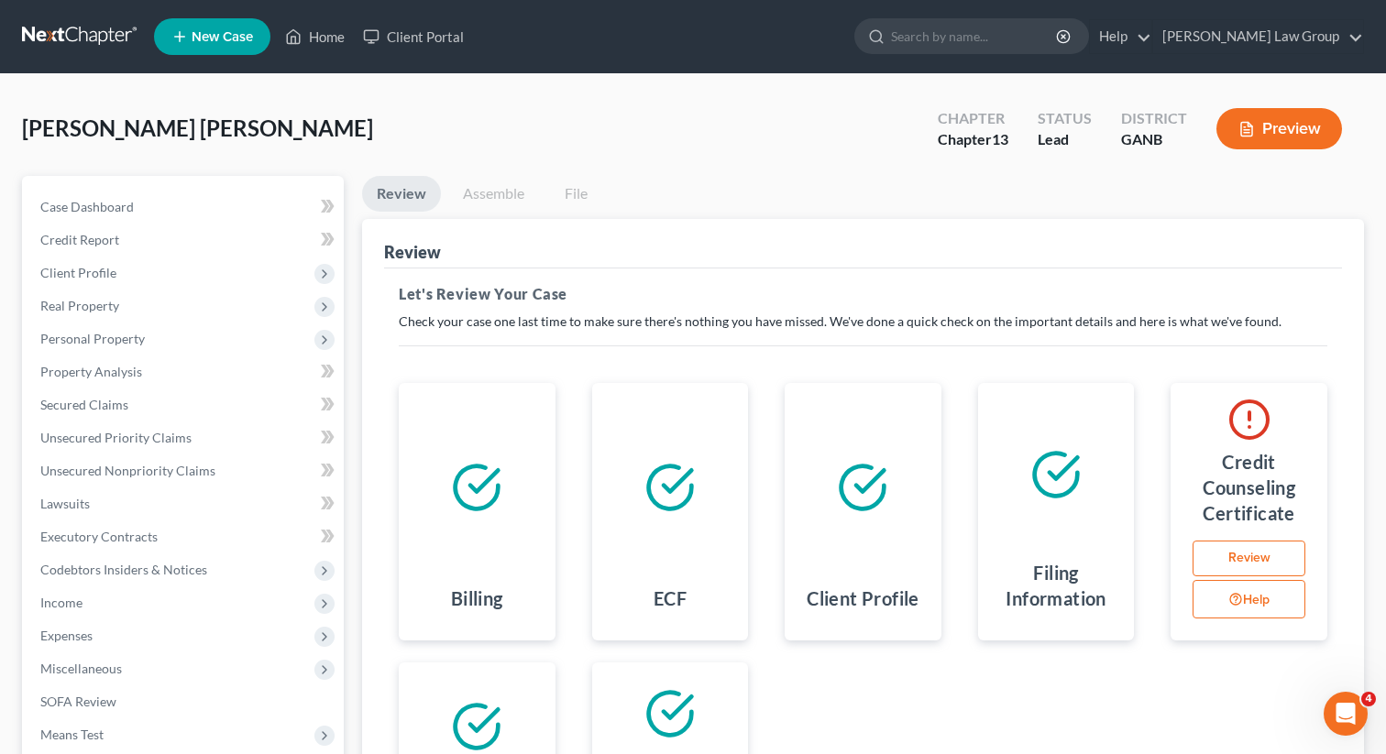
click at [1245, 561] on link "Review" at bounding box center [1249, 559] width 113 height 37
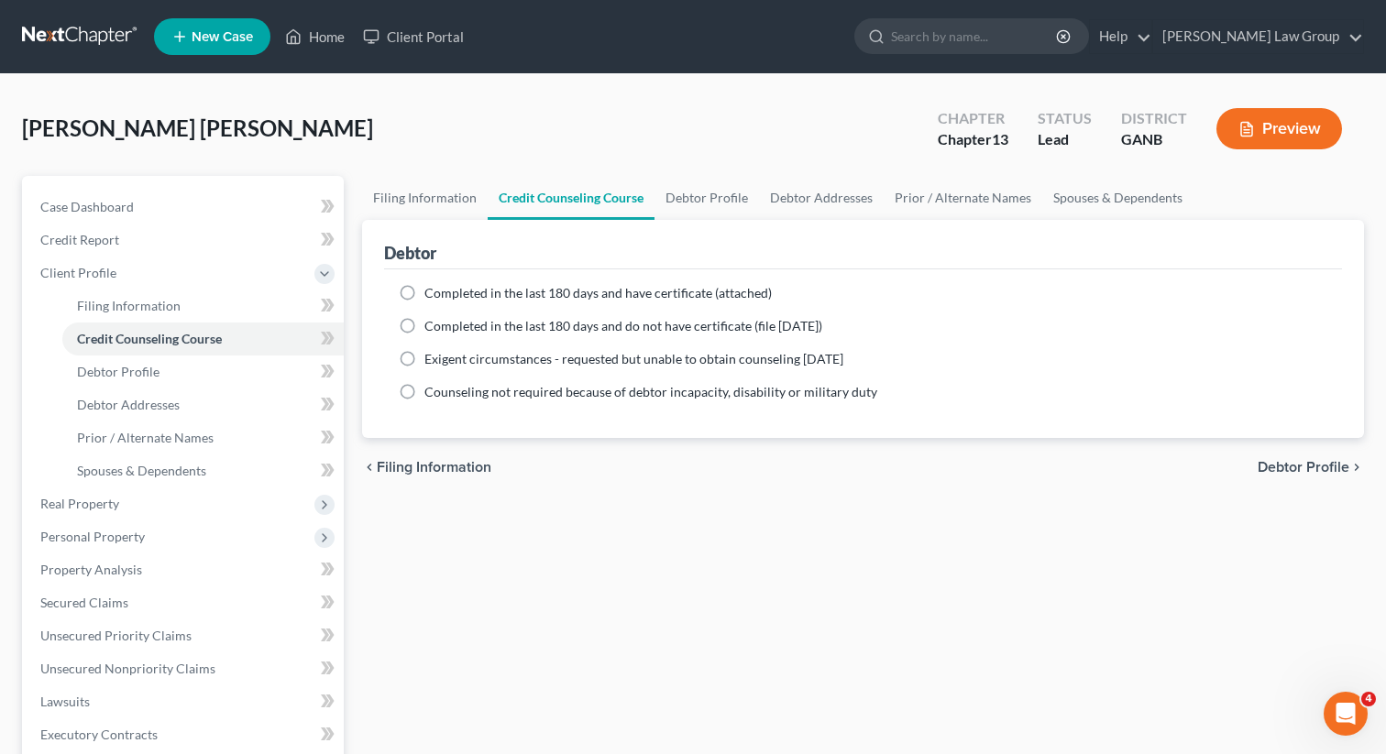
click at [424, 289] on label "Completed in the last 180 days and have certificate (attached)" at bounding box center [597, 293] width 347 height 18
click at [432, 289] on input "Completed in the last 180 days and have certificate (attached)" at bounding box center [438, 290] width 12 height 12
radio input "true"
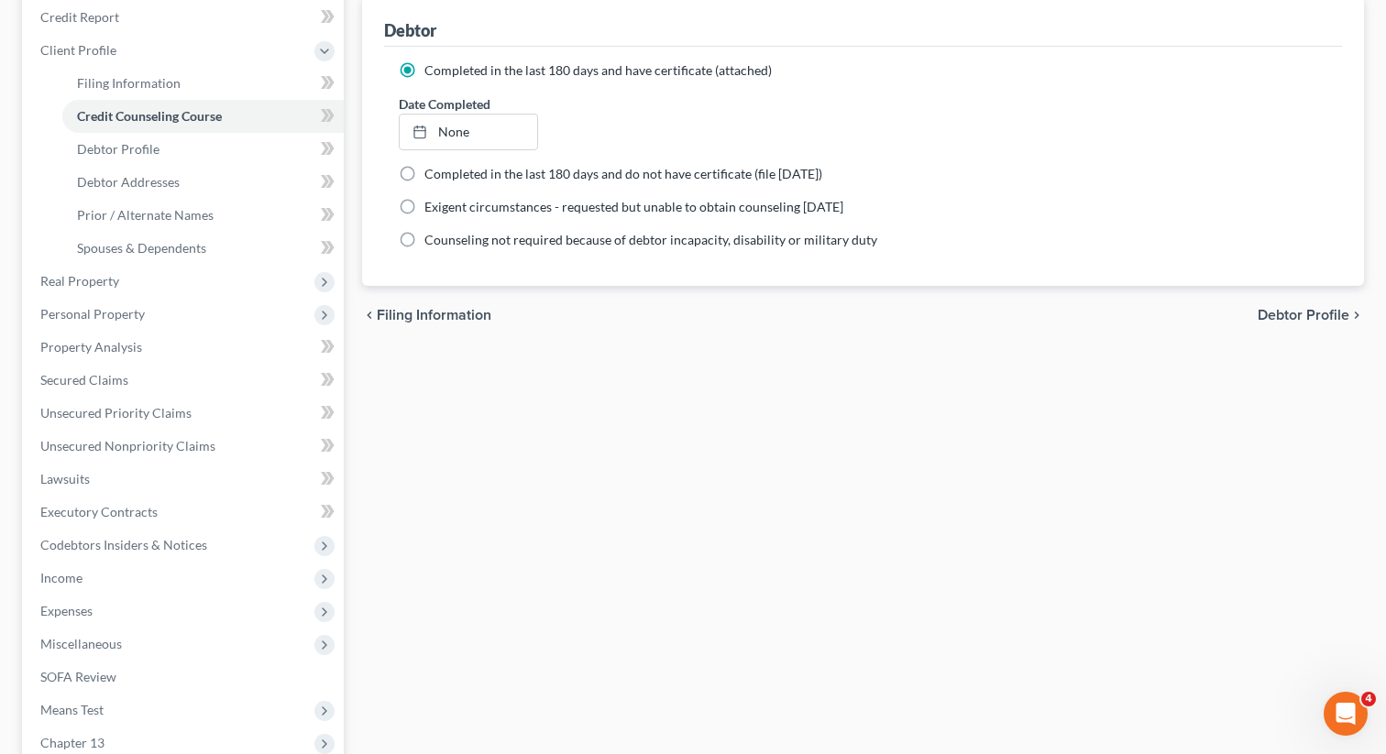
scroll to position [482, 0]
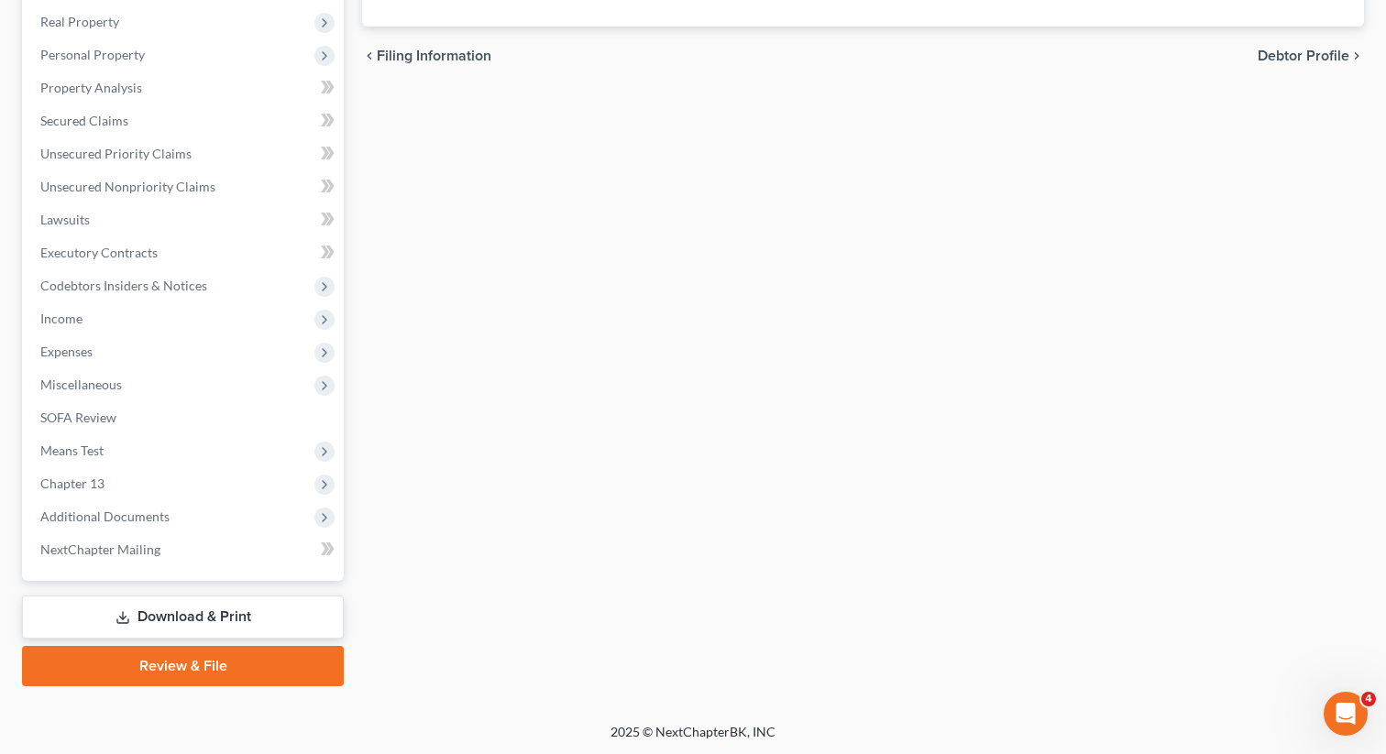
click at [145, 667] on link "Review & File" at bounding box center [183, 666] width 322 height 40
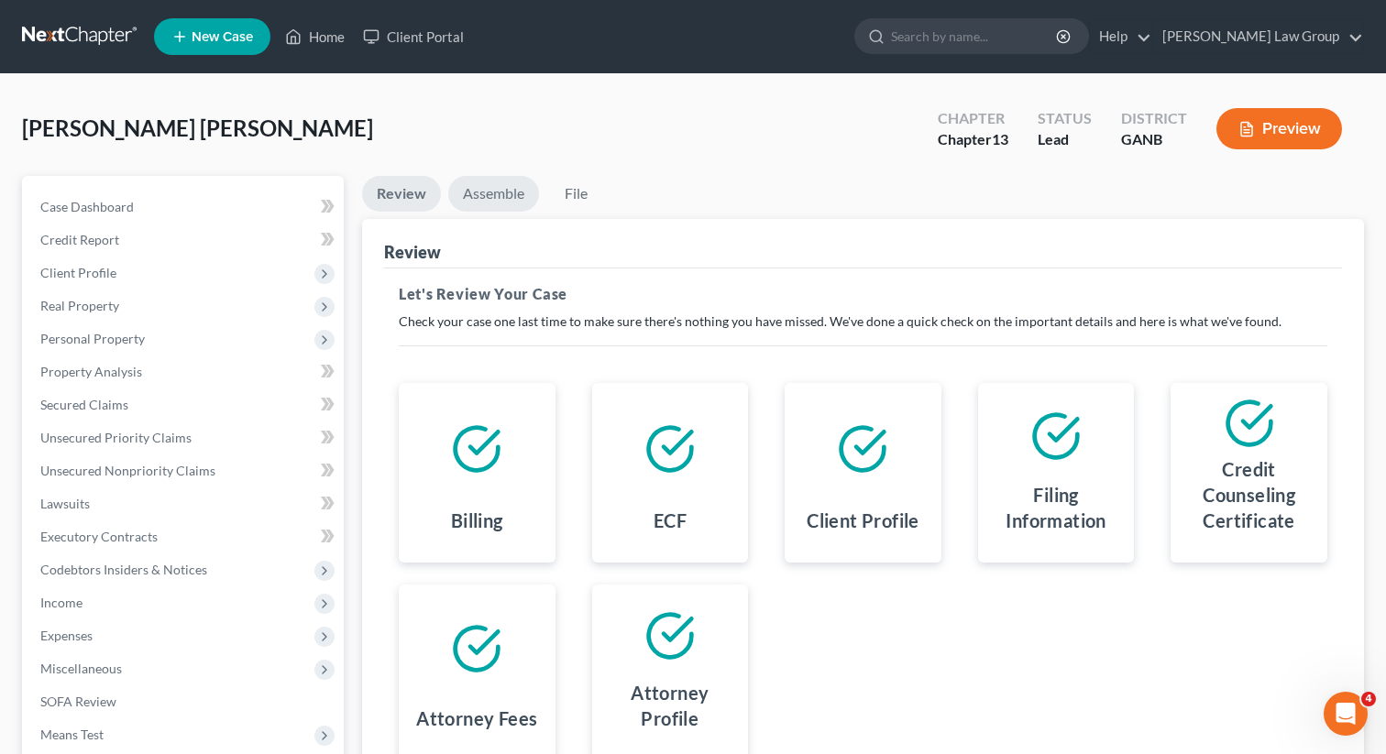
click at [457, 183] on link "Assemble" at bounding box center [493, 194] width 91 height 36
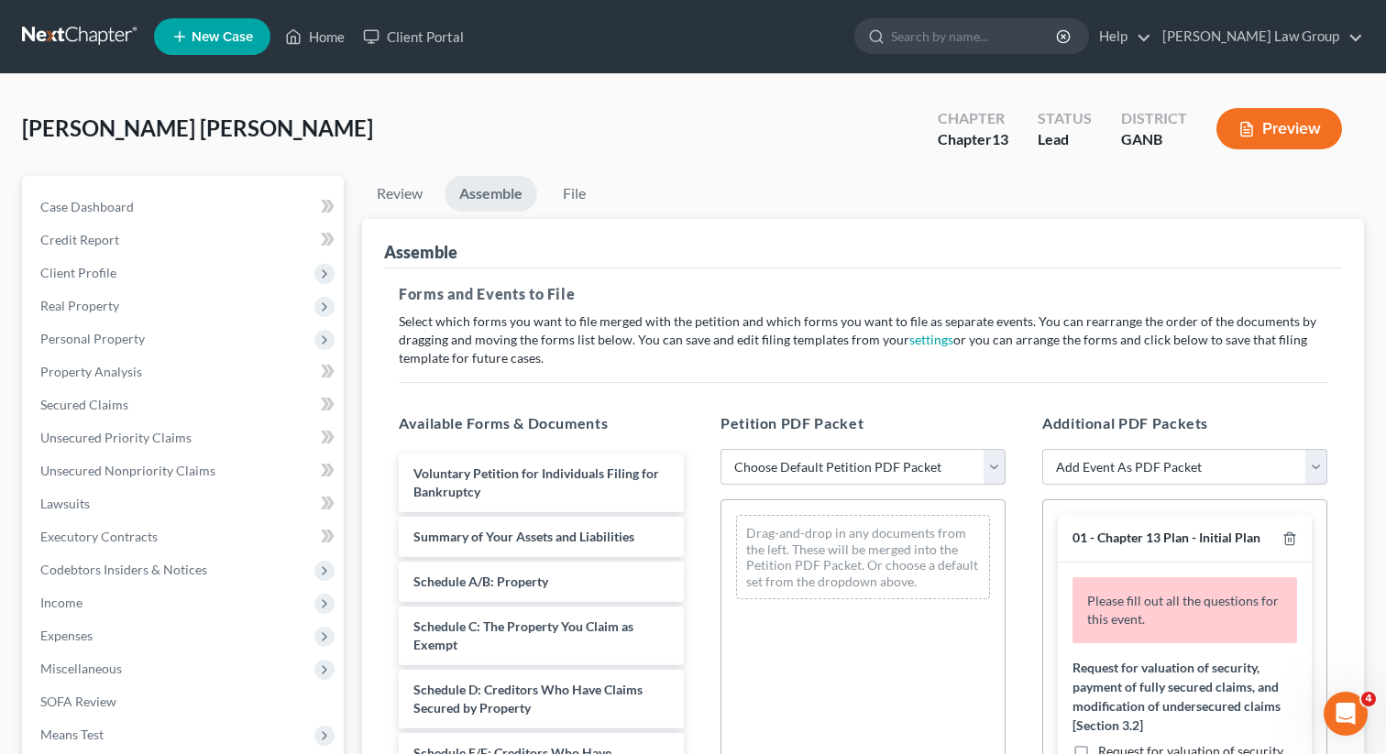
click at [843, 465] on select "Choose Default Petition PDF Packet Complete Bankruptcy Petition (all forms and …" at bounding box center [862, 467] width 285 height 37
select select "0"
click at [720, 449] on select "Choose Default Petition PDF Packet Complete Bankruptcy Petition (all forms and …" at bounding box center [862, 467] width 285 height 37
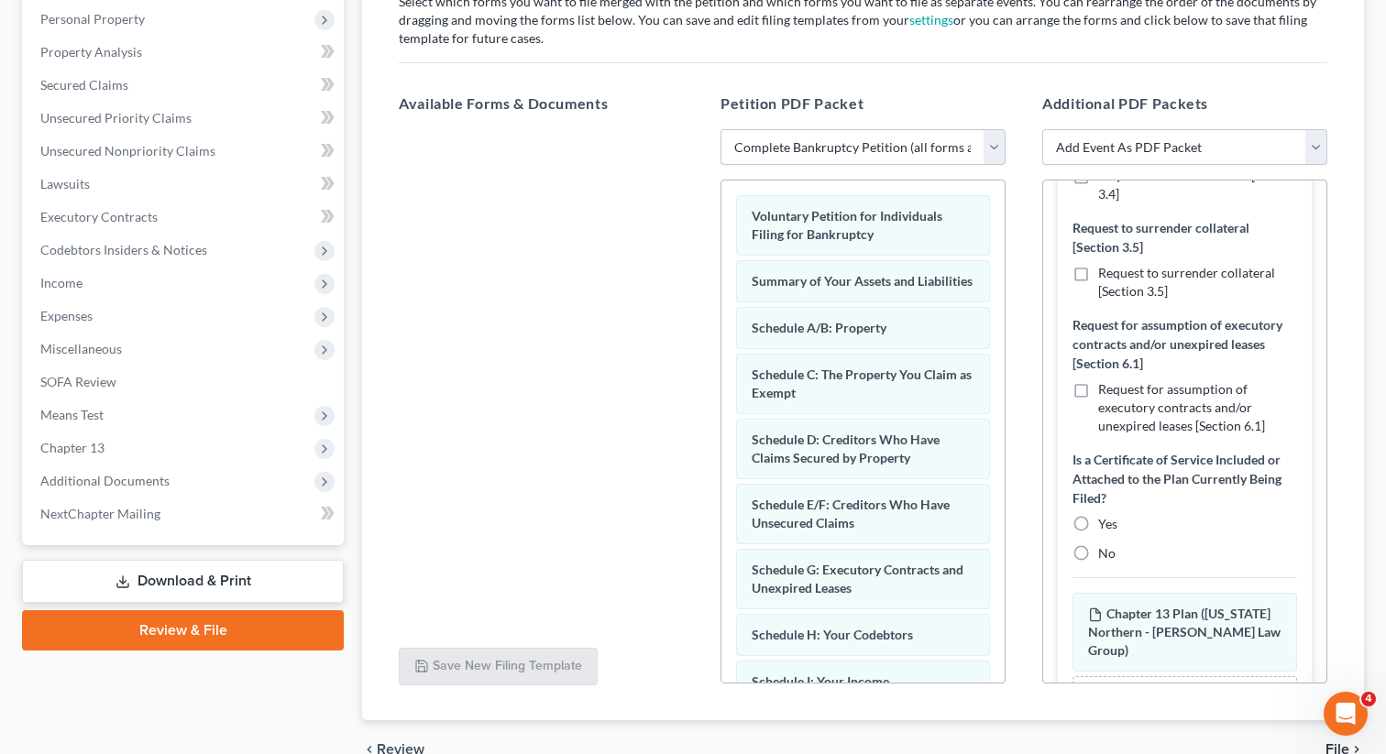
scroll to position [452, 0]
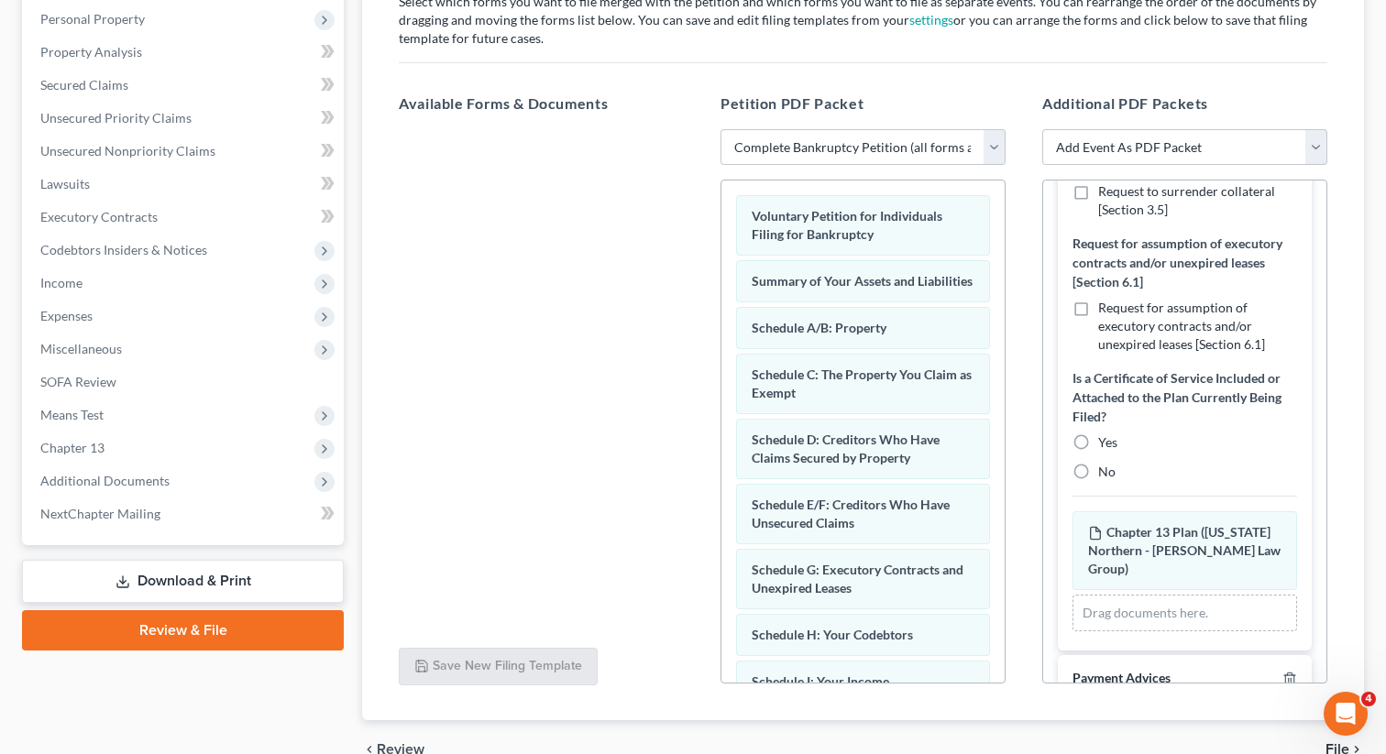
click at [1098, 473] on label "No" at bounding box center [1106, 472] width 17 height 18
click at [1105, 473] on input "No" at bounding box center [1111, 469] width 12 height 12
radio input "true"
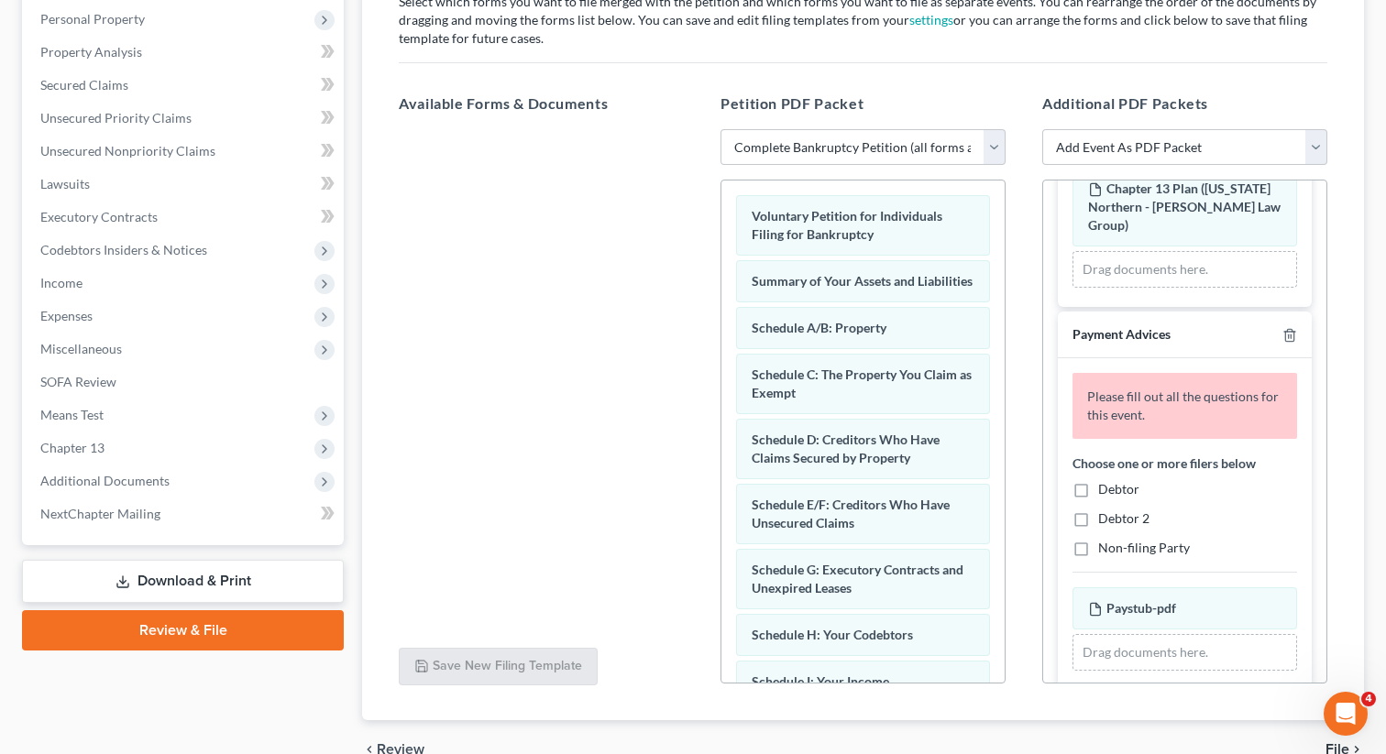
scroll to position [727, 0]
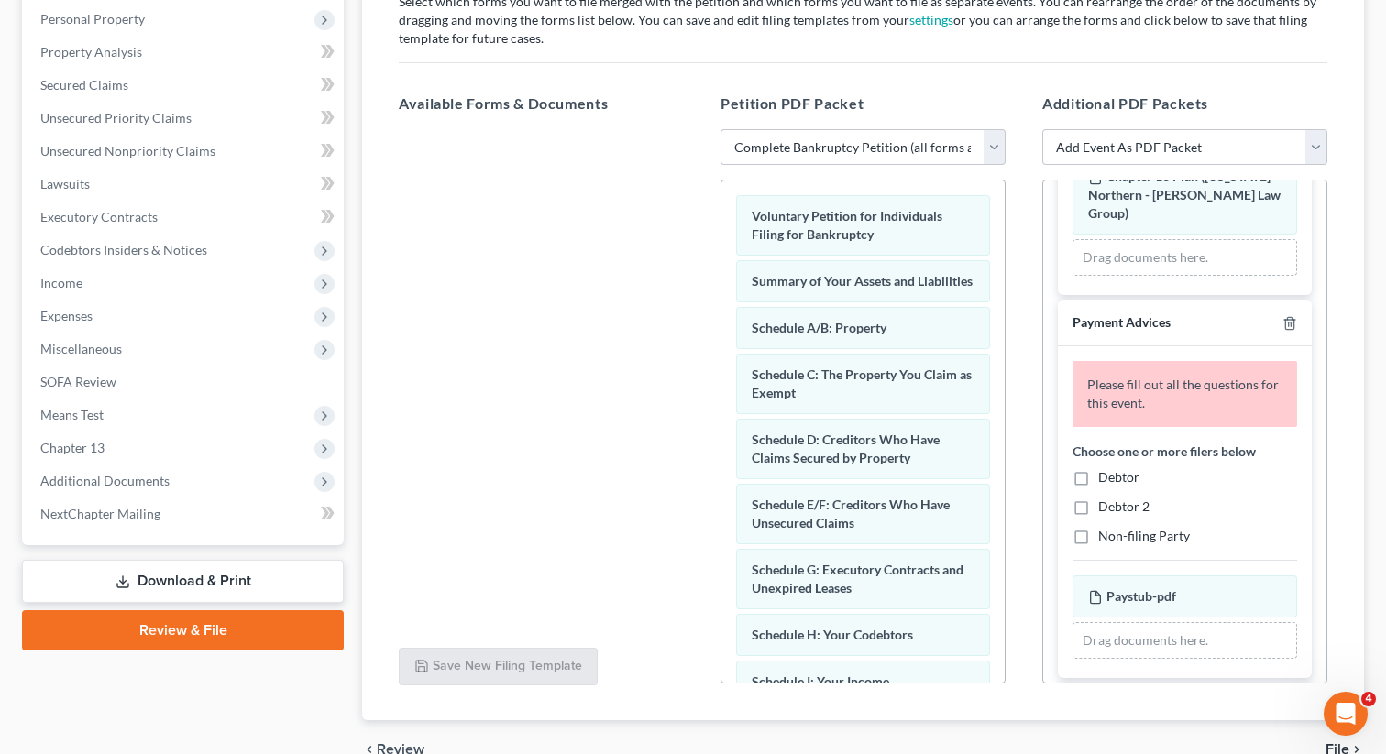
click at [1098, 468] on label "Debtor" at bounding box center [1118, 477] width 41 height 18
click at [1105, 468] on input "Debtor" at bounding box center [1111, 474] width 12 height 12
checkbox input "true"
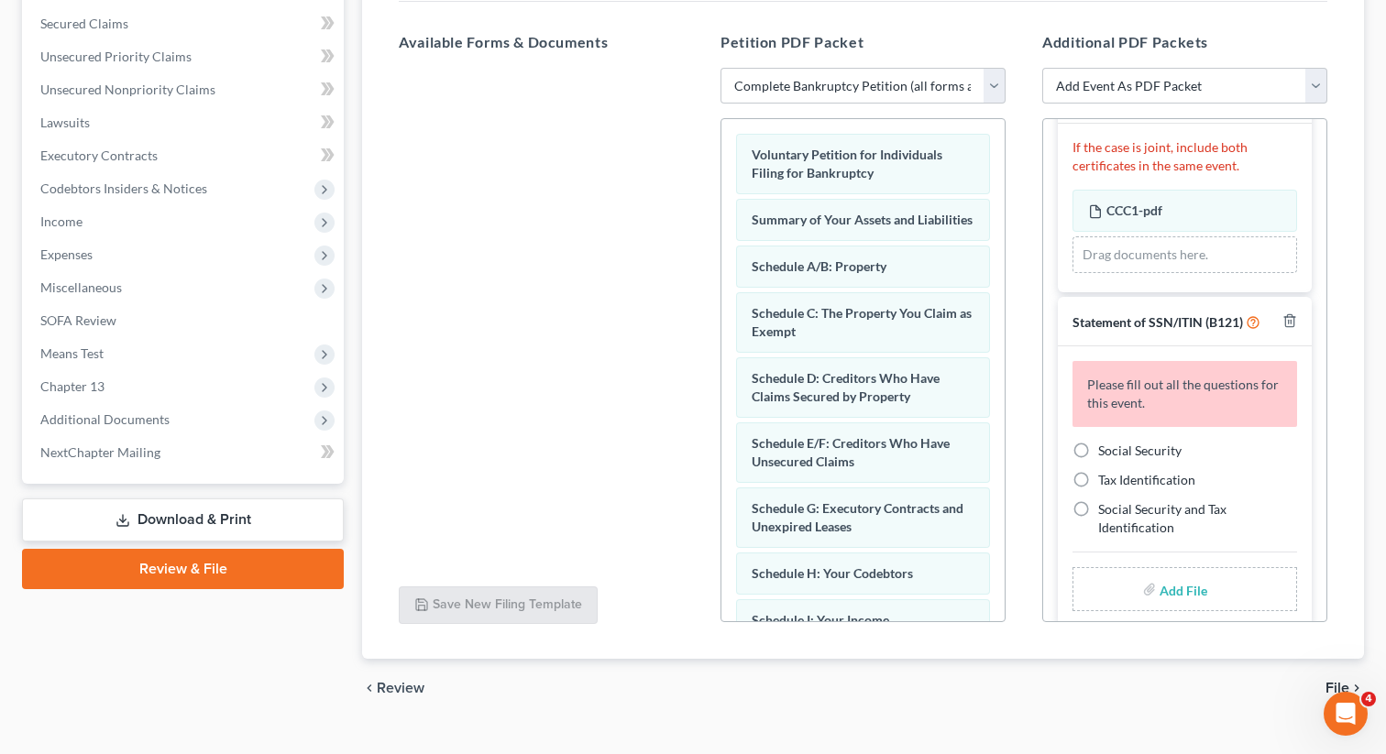
scroll to position [405, 0]
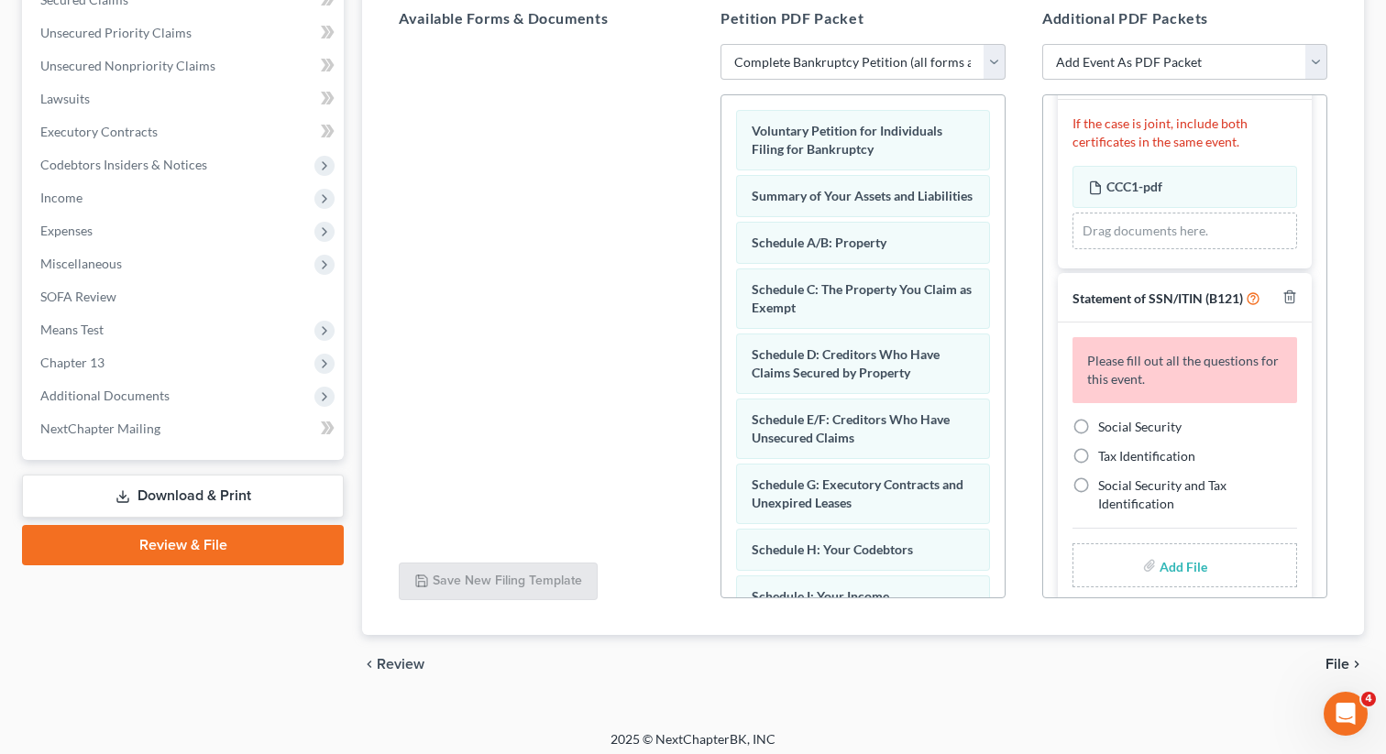
click at [1098, 418] on label "Social Security" at bounding box center [1139, 427] width 83 height 18
click at [1105, 418] on input "Social Security" at bounding box center [1111, 424] width 12 height 12
radio input "true"
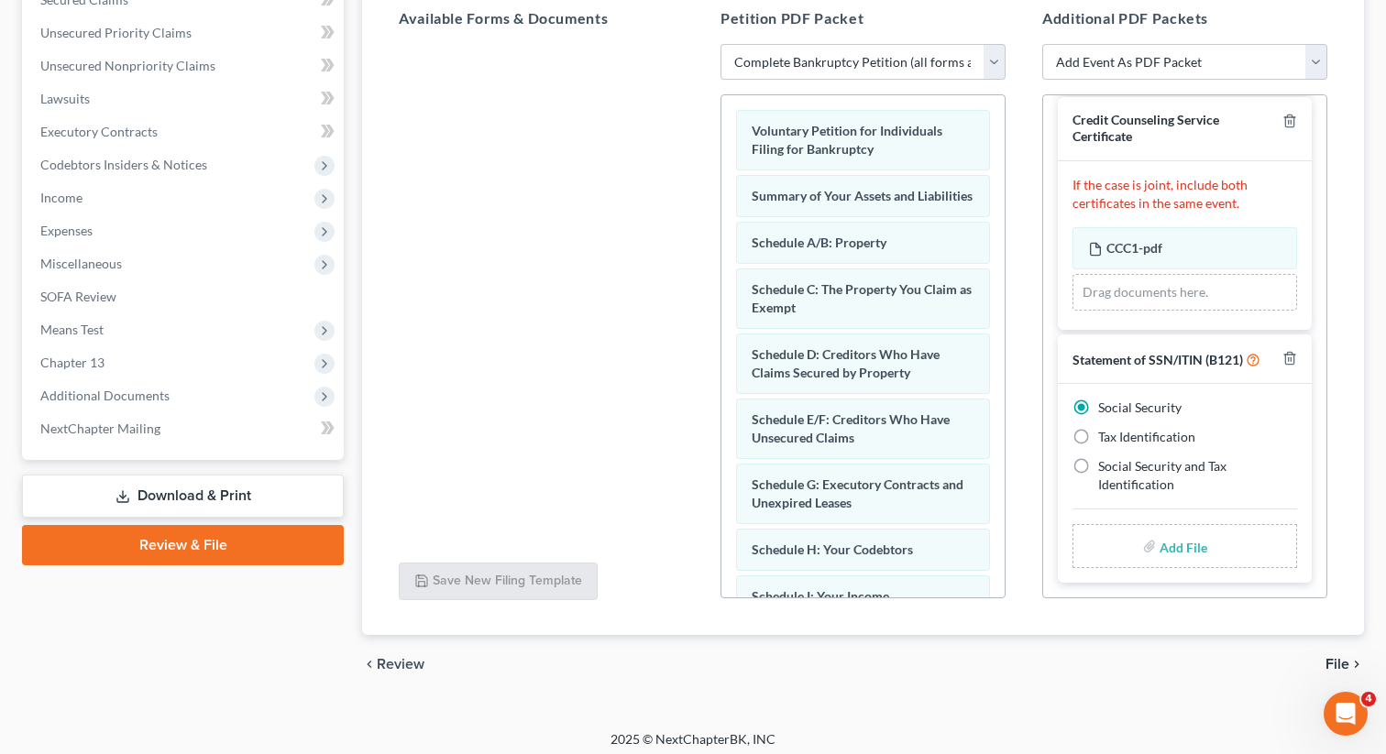
scroll to position [1127, 0]
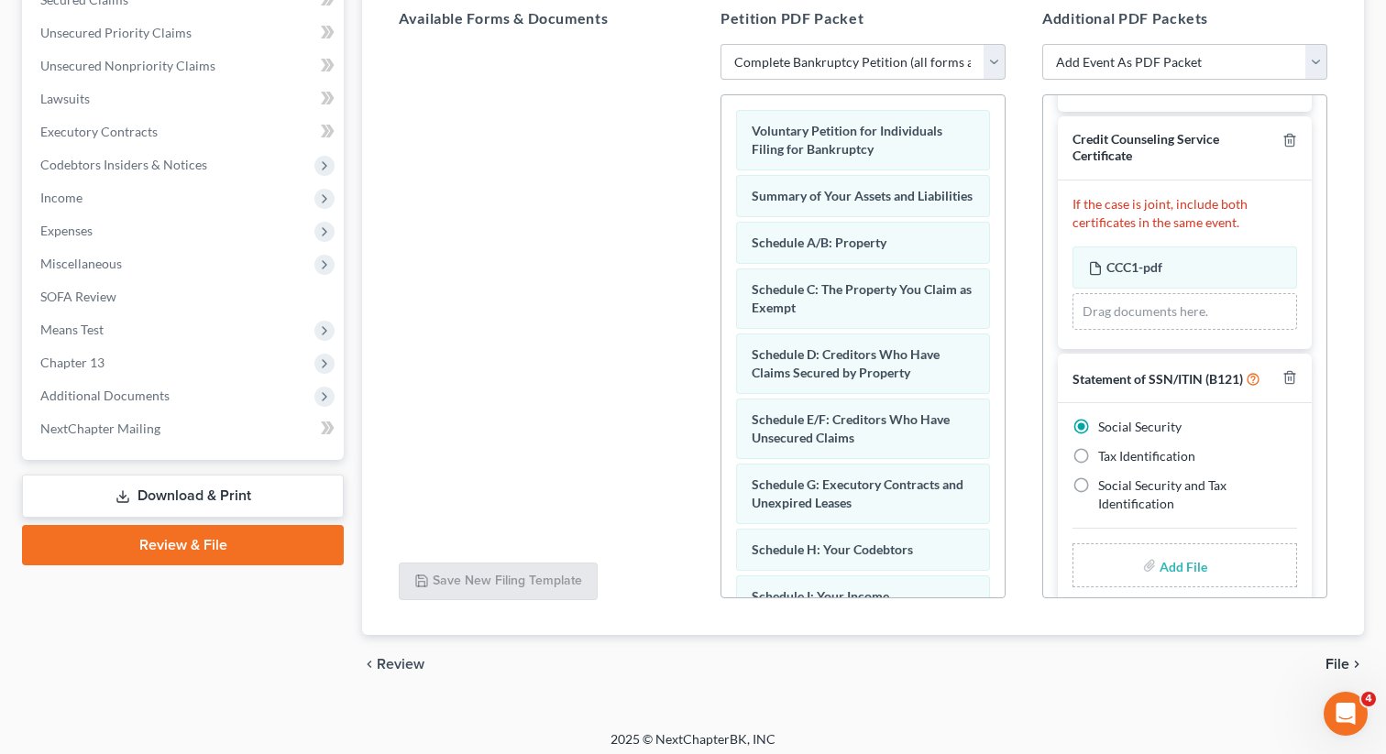
click at [1173, 549] on input "file" at bounding box center [1182, 565] width 44 height 33
type input "C:\fakepath\SSN to file in case [PERSON_NAME].pdf"
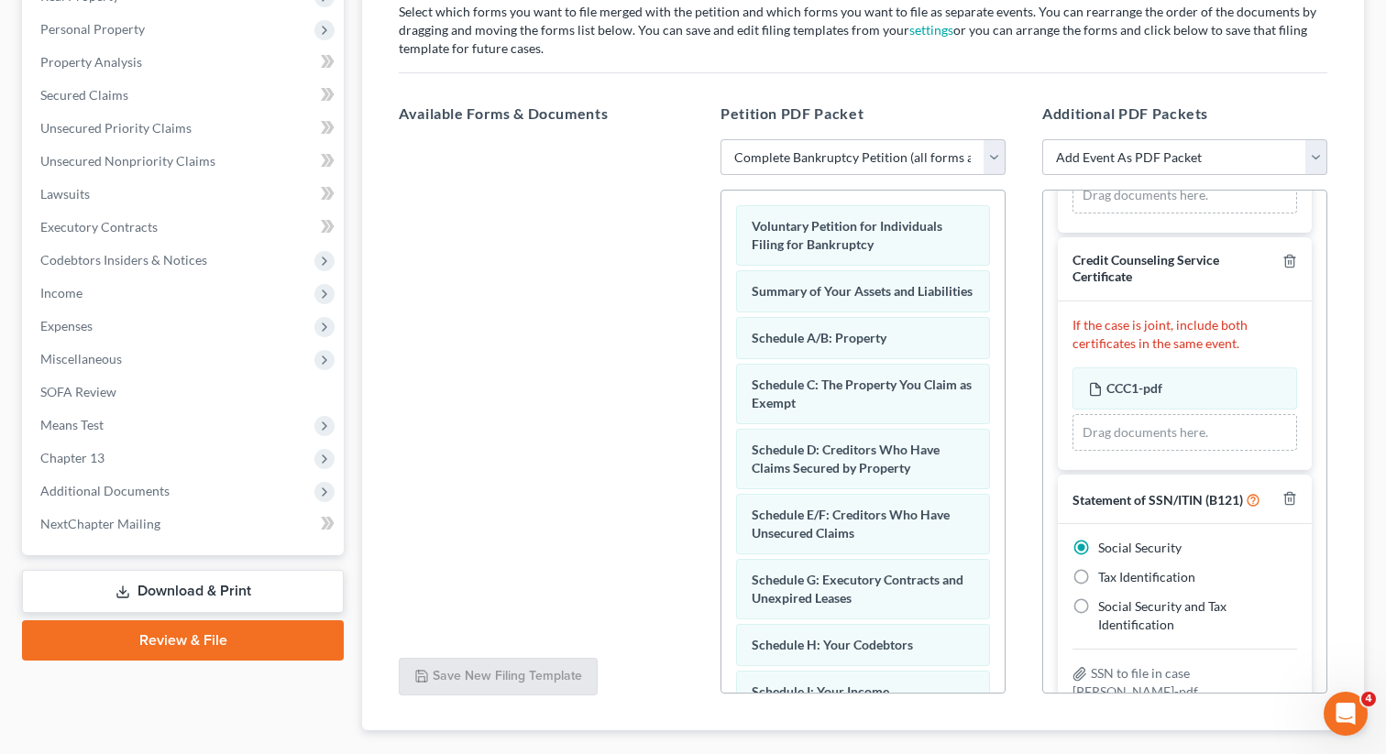
scroll to position [0, 0]
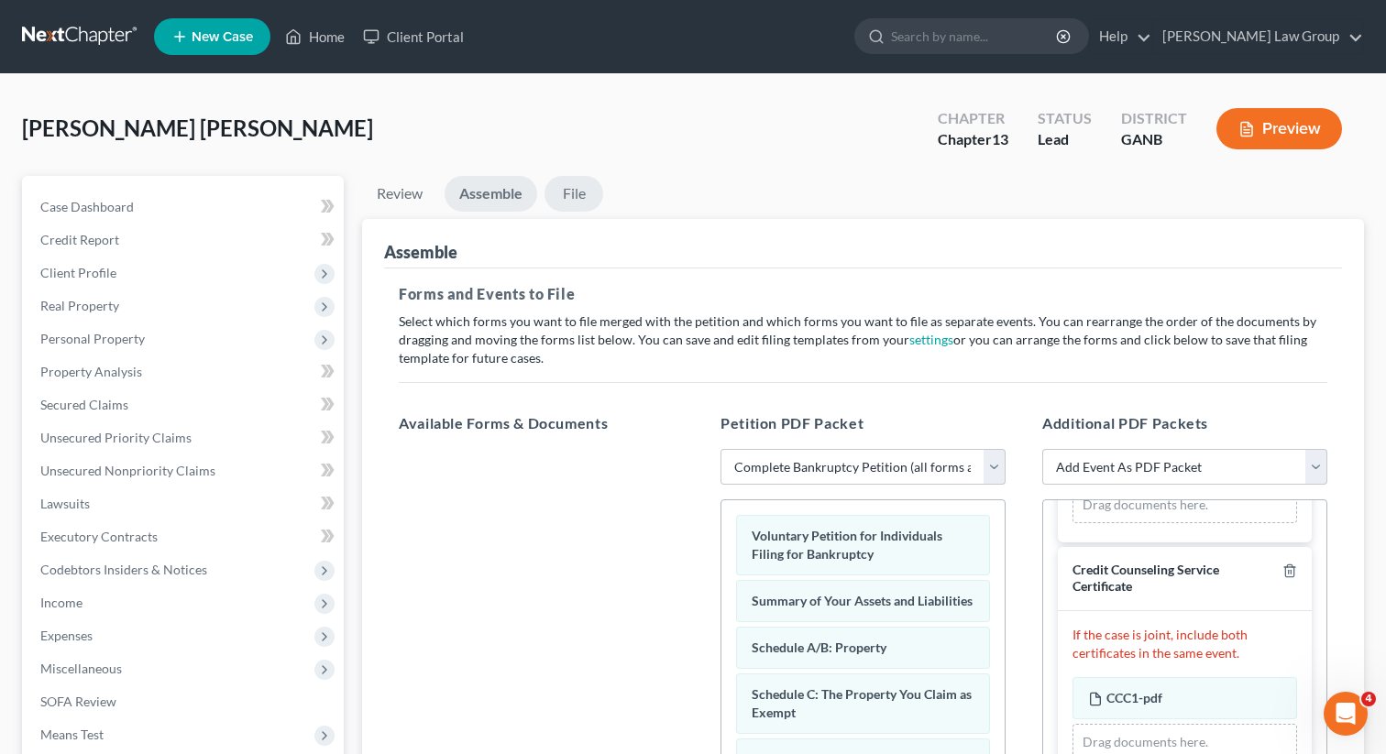
click at [577, 190] on link "File" at bounding box center [573, 194] width 59 height 36
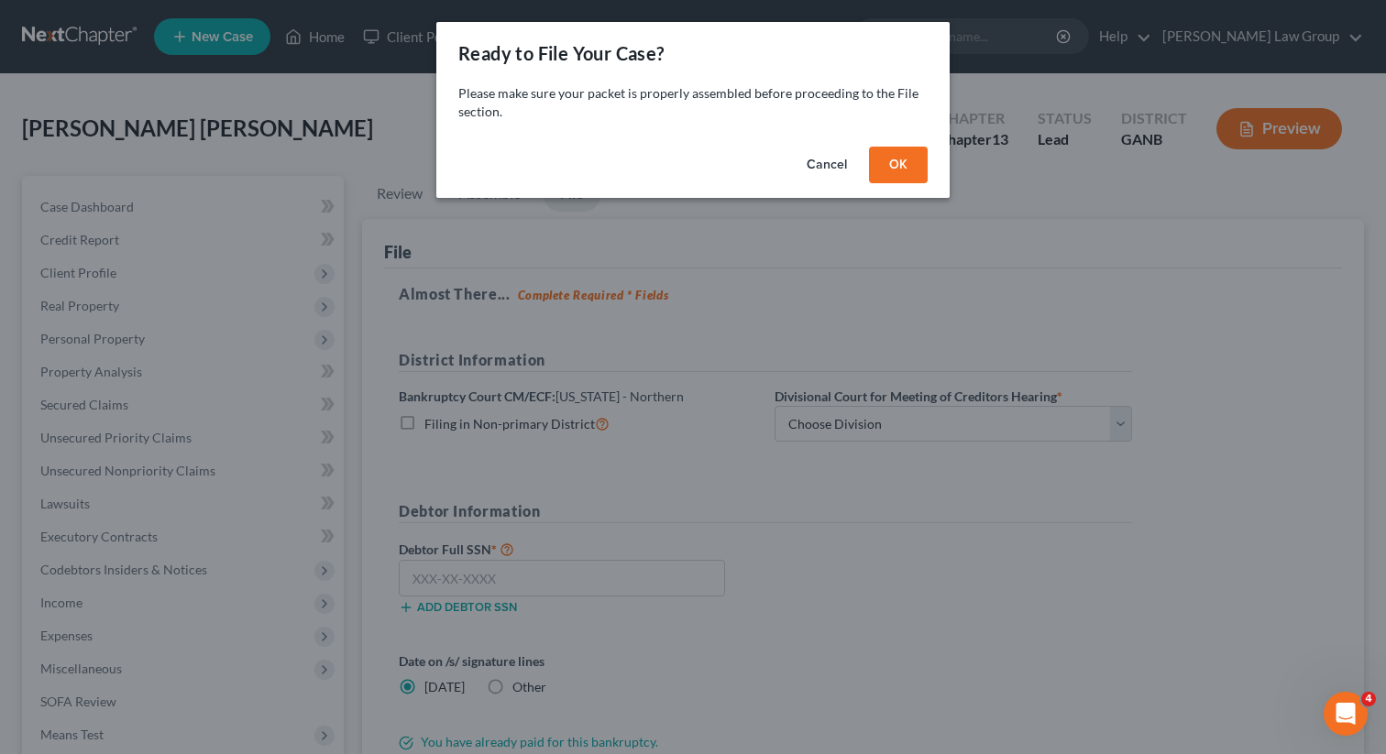
click at [912, 174] on button "OK" at bounding box center [898, 165] width 59 height 37
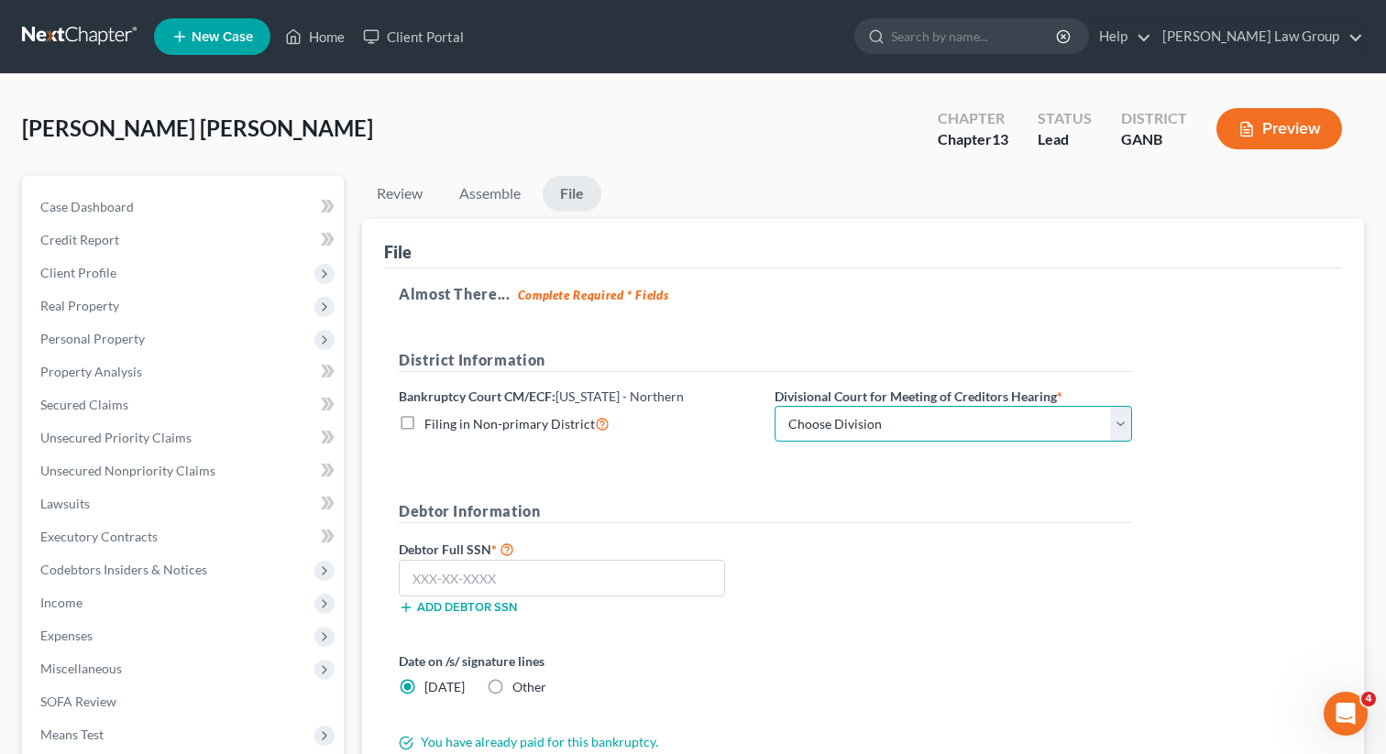
click at [864, 427] on select "Choose Division [GEOGRAPHIC_DATA] [GEOGRAPHIC_DATA] [GEOGRAPHIC_DATA] [GEOGRAPH…" at bounding box center [953, 424] width 357 height 37
select select "0"
click at [775, 406] on select "Choose Division [GEOGRAPHIC_DATA] [GEOGRAPHIC_DATA] [GEOGRAPHIC_DATA] [GEOGRAPH…" at bounding box center [953, 424] width 357 height 37
click at [974, 530] on div "Debtor Information Debtor Full SSN * Add debtor SSN" at bounding box center [766, 564] width 752 height 129
click at [523, 580] on input "text" at bounding box center [562, 578] width 326 height 37
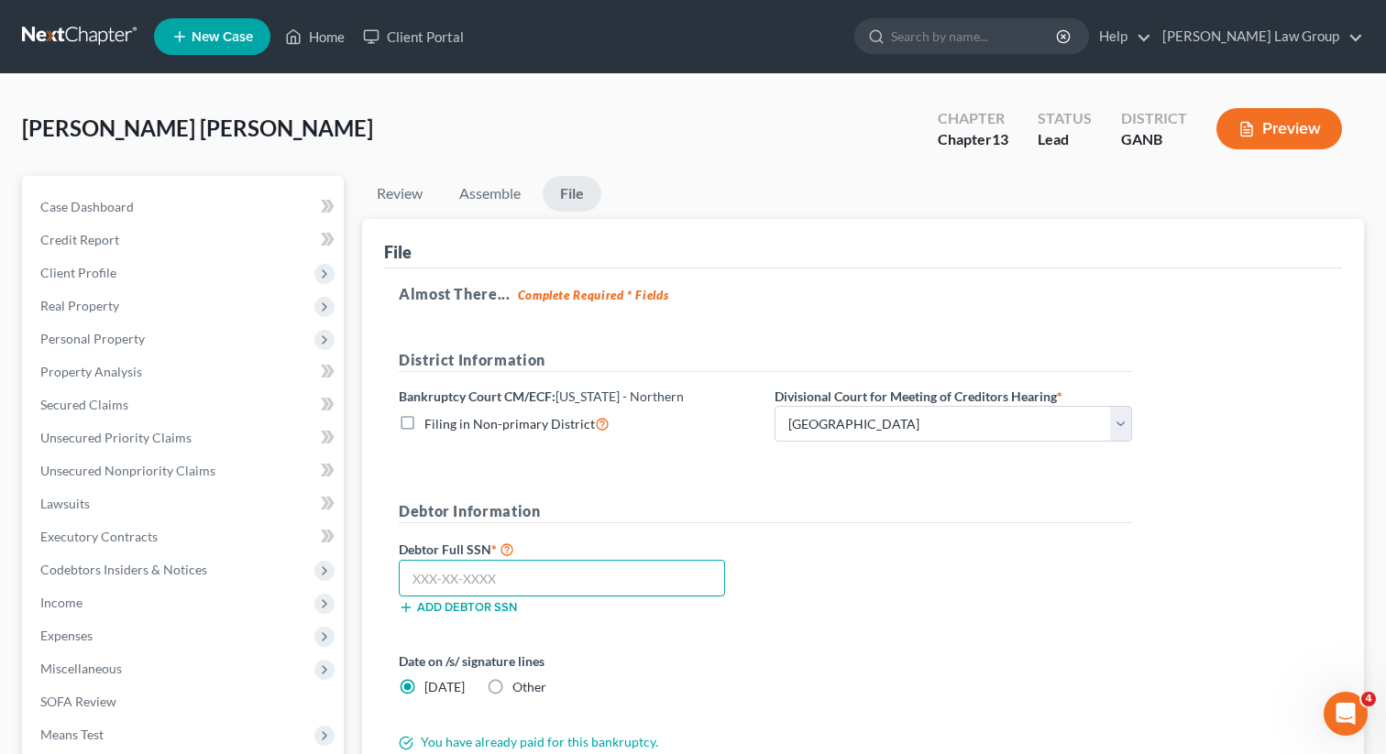
paste input "420-51-8985"
type input "420-51-8985"
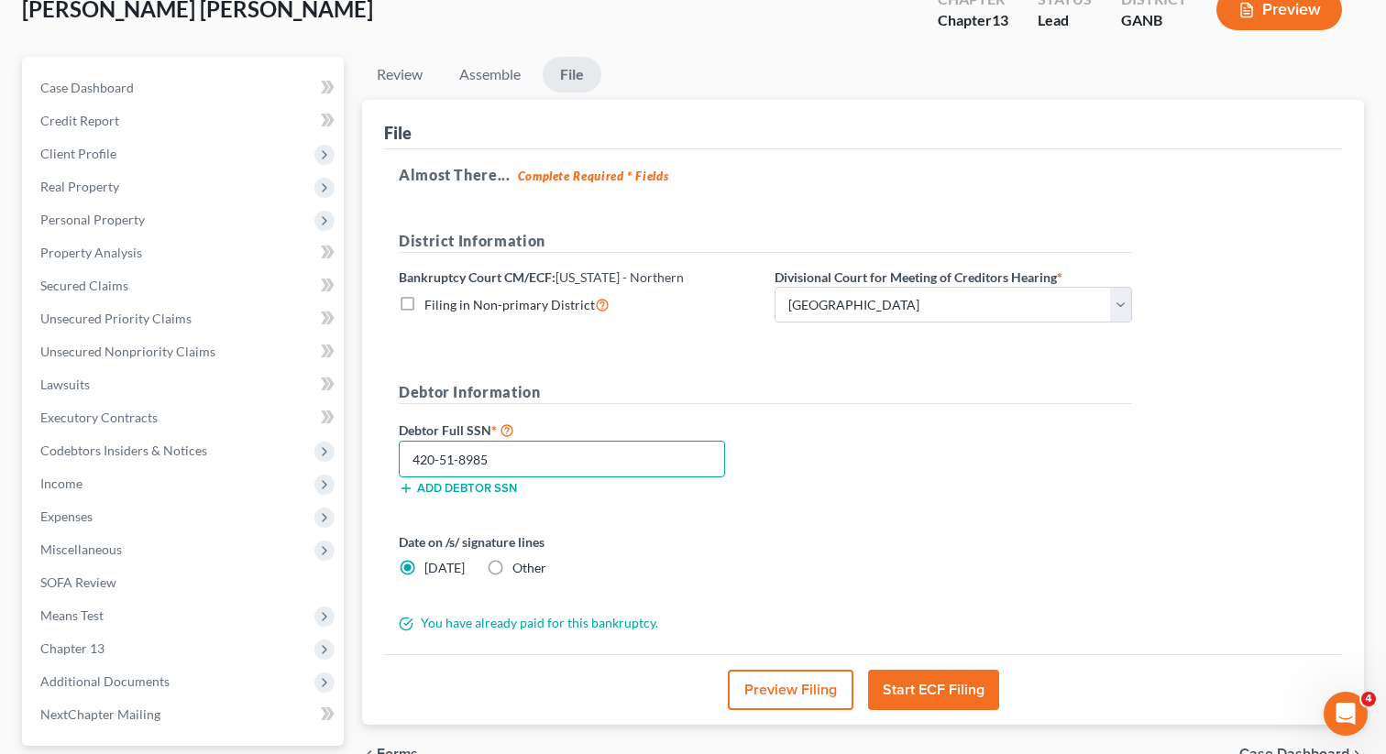
scroll to position [213, 0]
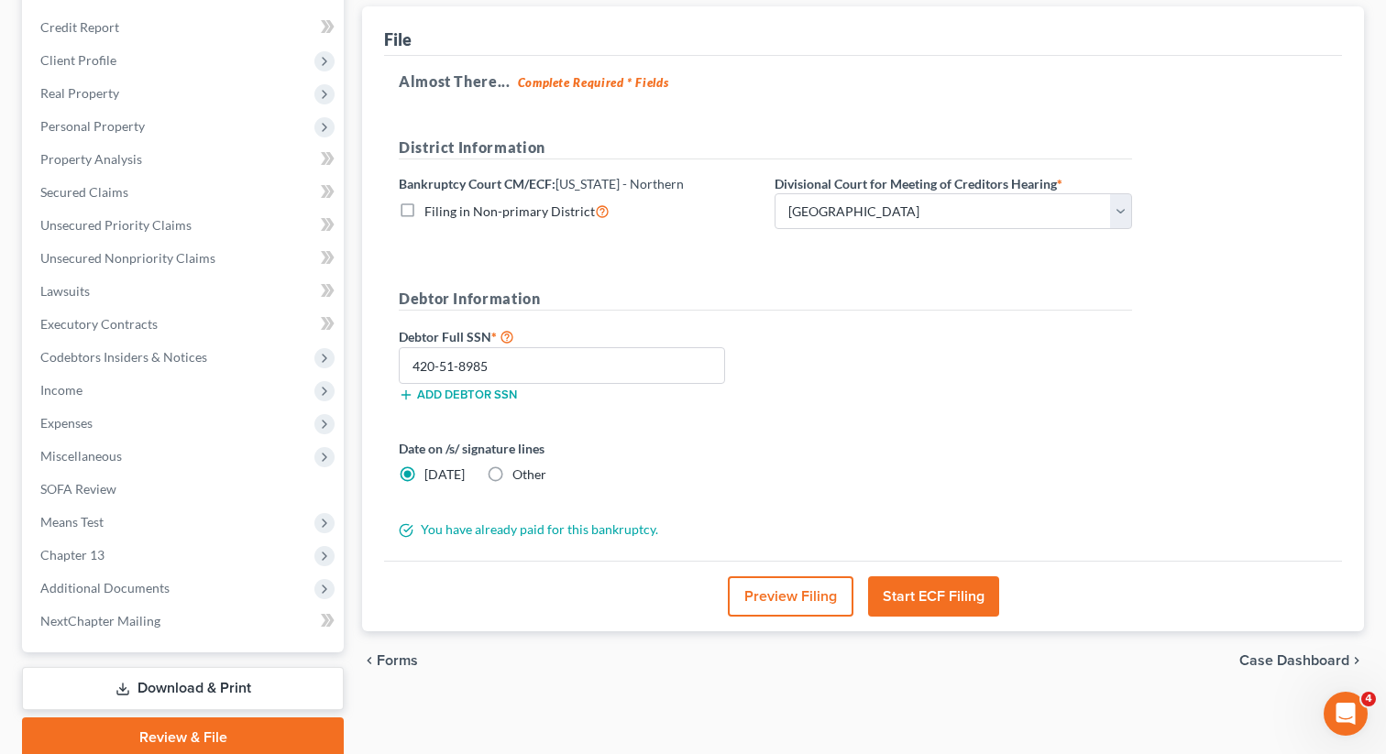
click at [927, 592] on button "Start ECF Filing" at bounding box center [933, 597] width 131 height 40
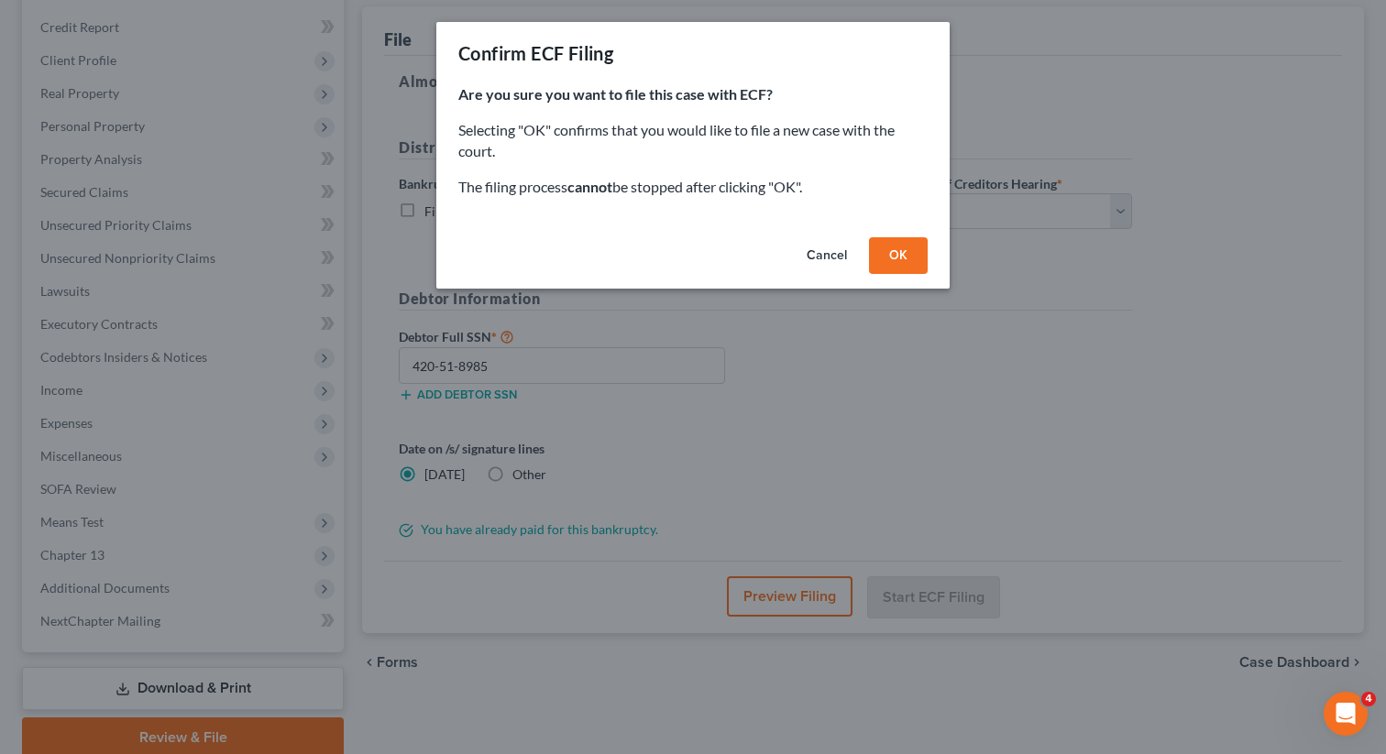
click at [907, 258] on button "OK" at bounding box center [898, 255] width 59 height 37
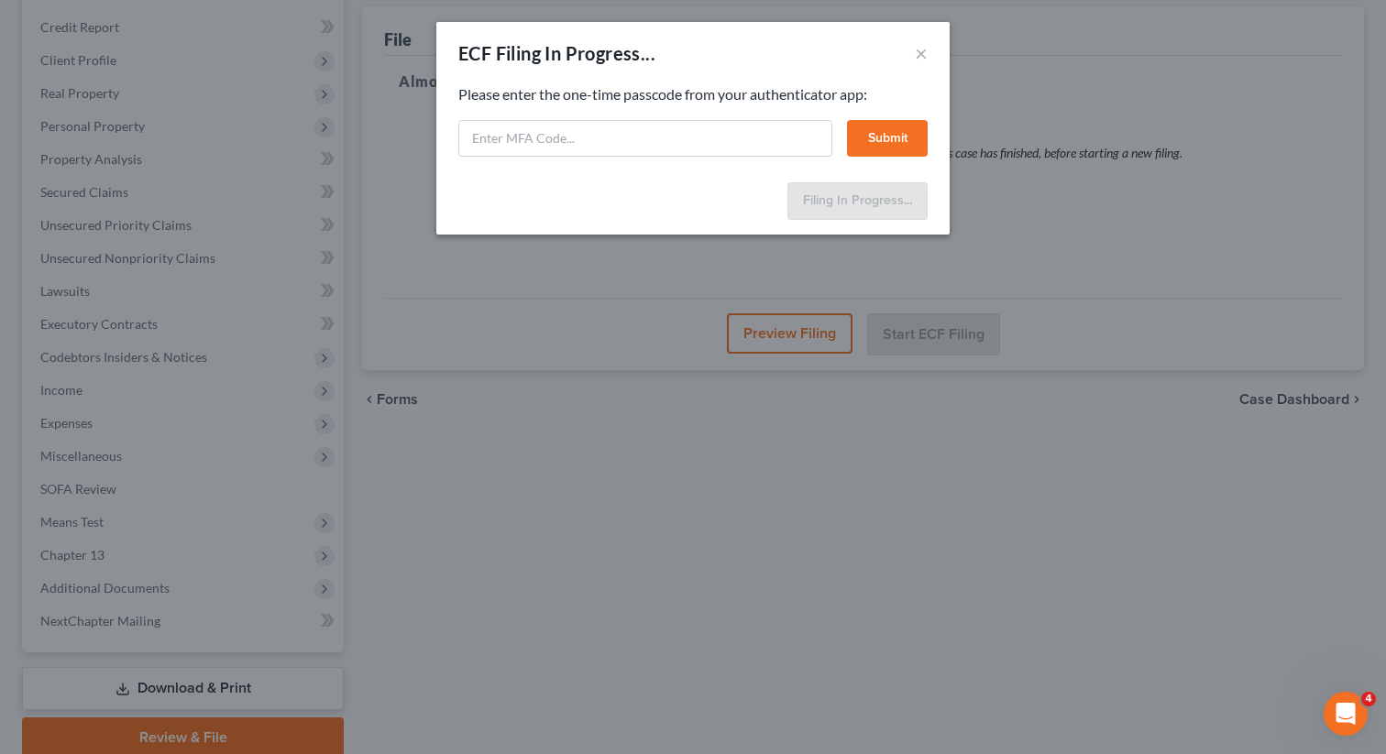
select select "0"
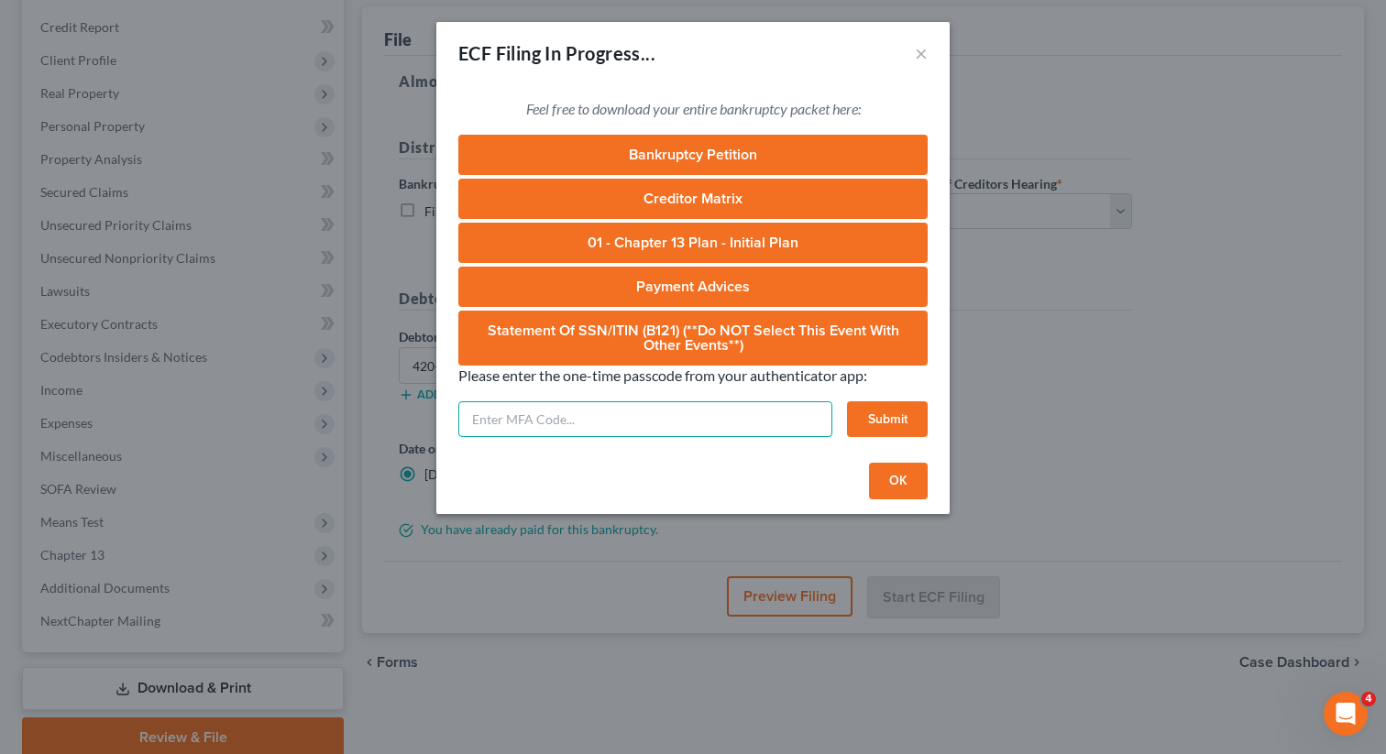
click at [640, 436] on input "text" at bounding box center [645, 419] width 374 height 37
click at [557, 415] on input "text" at bounding box center [645, 419] width 374 height 37
type input "047273"
click at [871, 417] on button "Submit" at bounding box center [887, 419] width 81 height 37
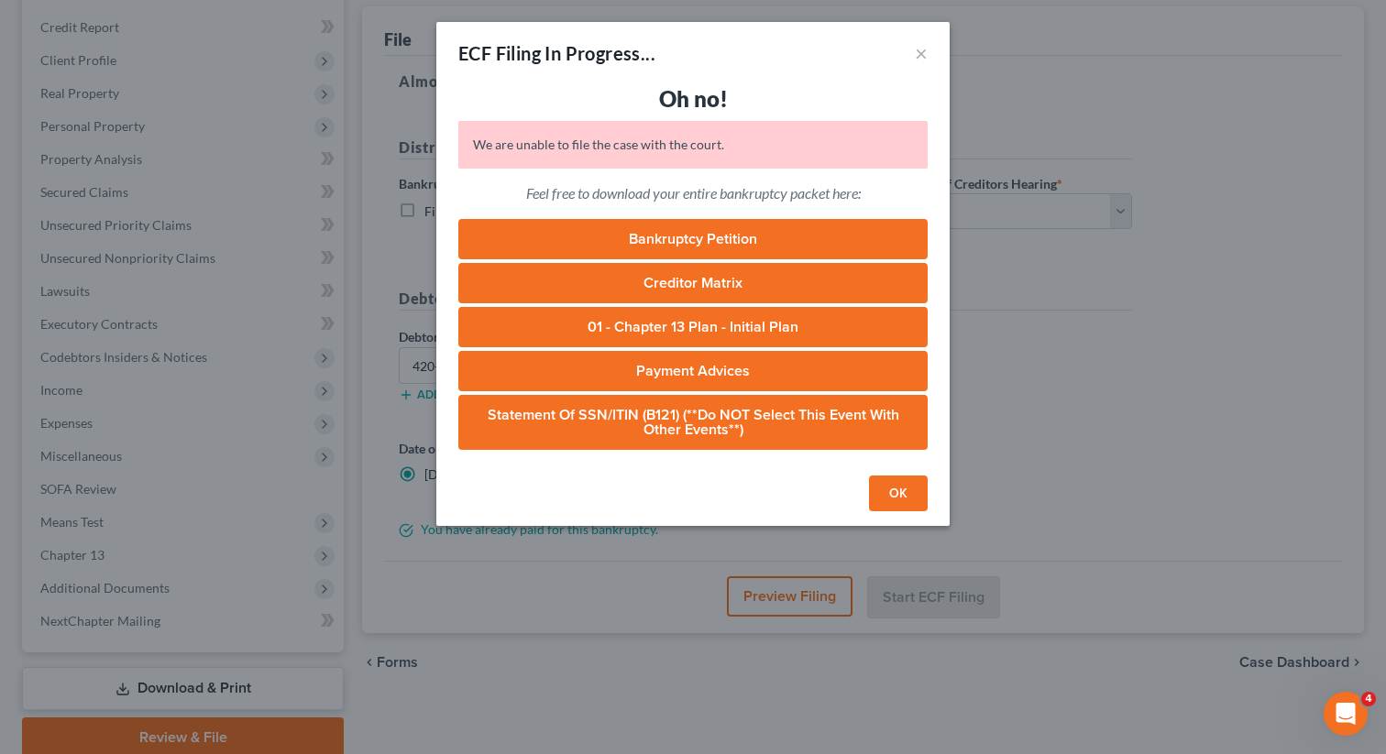
click at [892, 500] on button "OK" at bounding box center [898, 494] width 59 height 37
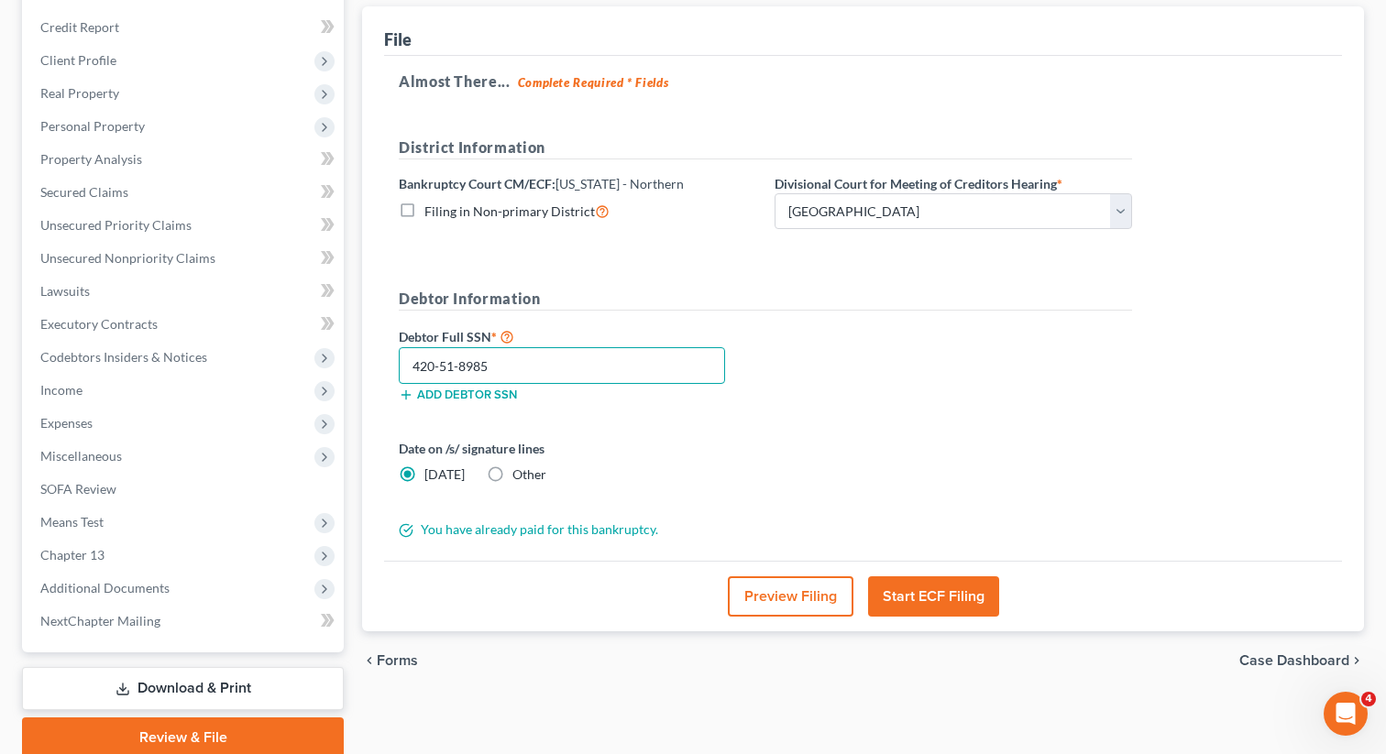
click at [522, 381] on input "420-51-8985" at bounding box center [562, 365] width 326 height 37
drag, startPoint x: 518, startPoint y: 370, endPoint x: 365, endPoint y: 345, distance: 155.2
click at [365, 345] on div "File Almost There... Complete Required * Fields District Information Bankruptcy…" at bounding box center [863, 319] width 1002 height 626
click at [907, 601] on button "Start ECF Filing" at bounding box center [933, 597] width 131 height 40
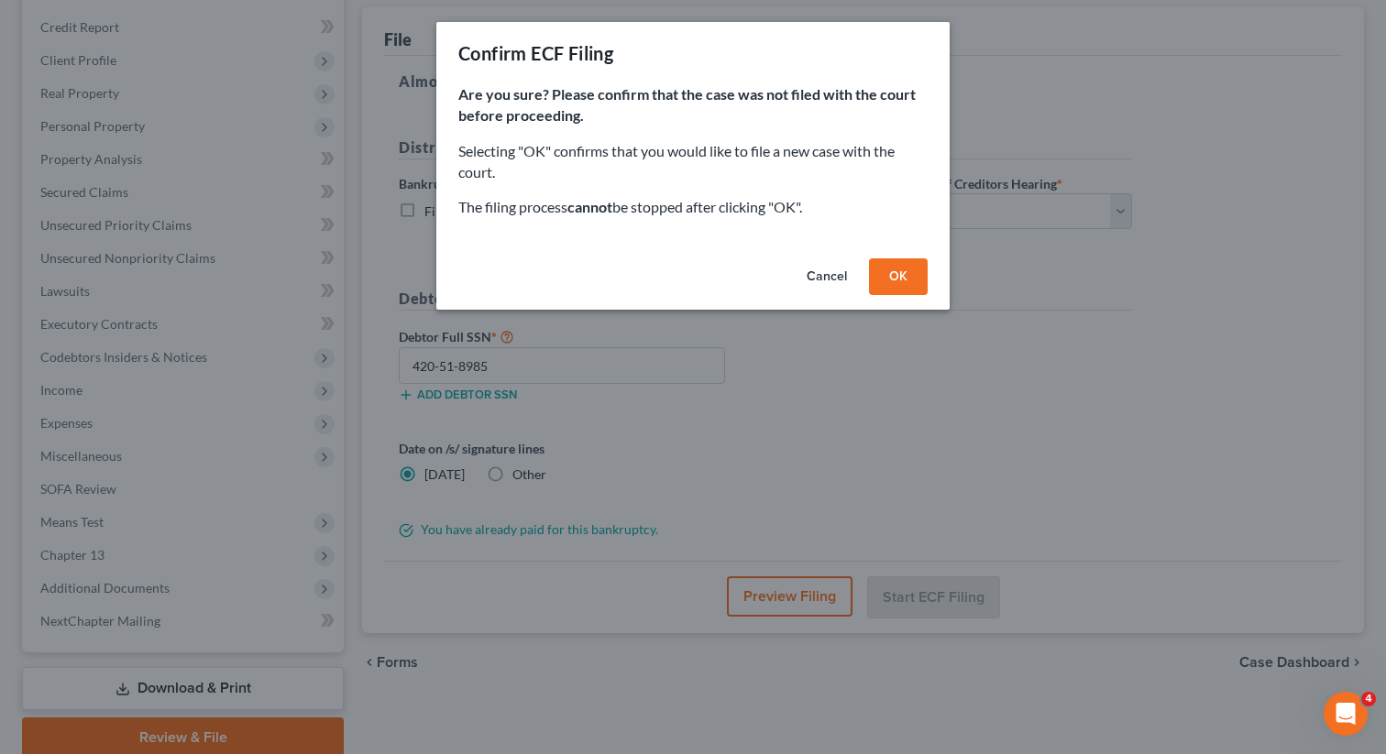
click at [895, 282] on button "OK" at bounding box center [898, 276] width 59 height 37
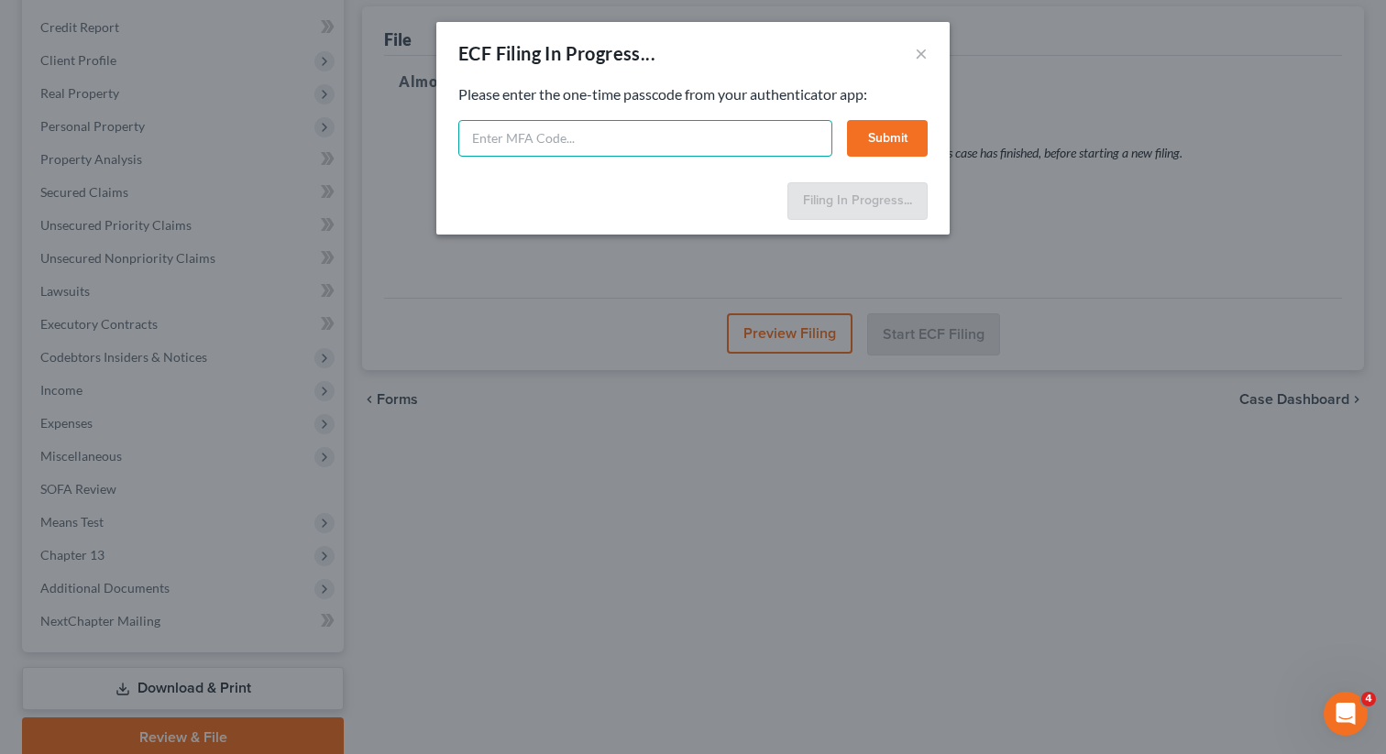
click at [624, 142] on input "text" at bounding box center [645, 138] width 374 height 37
type input "785660"
click at [885, 137] on button "Submit" at bounding box center [887, 138] width 81 height 37
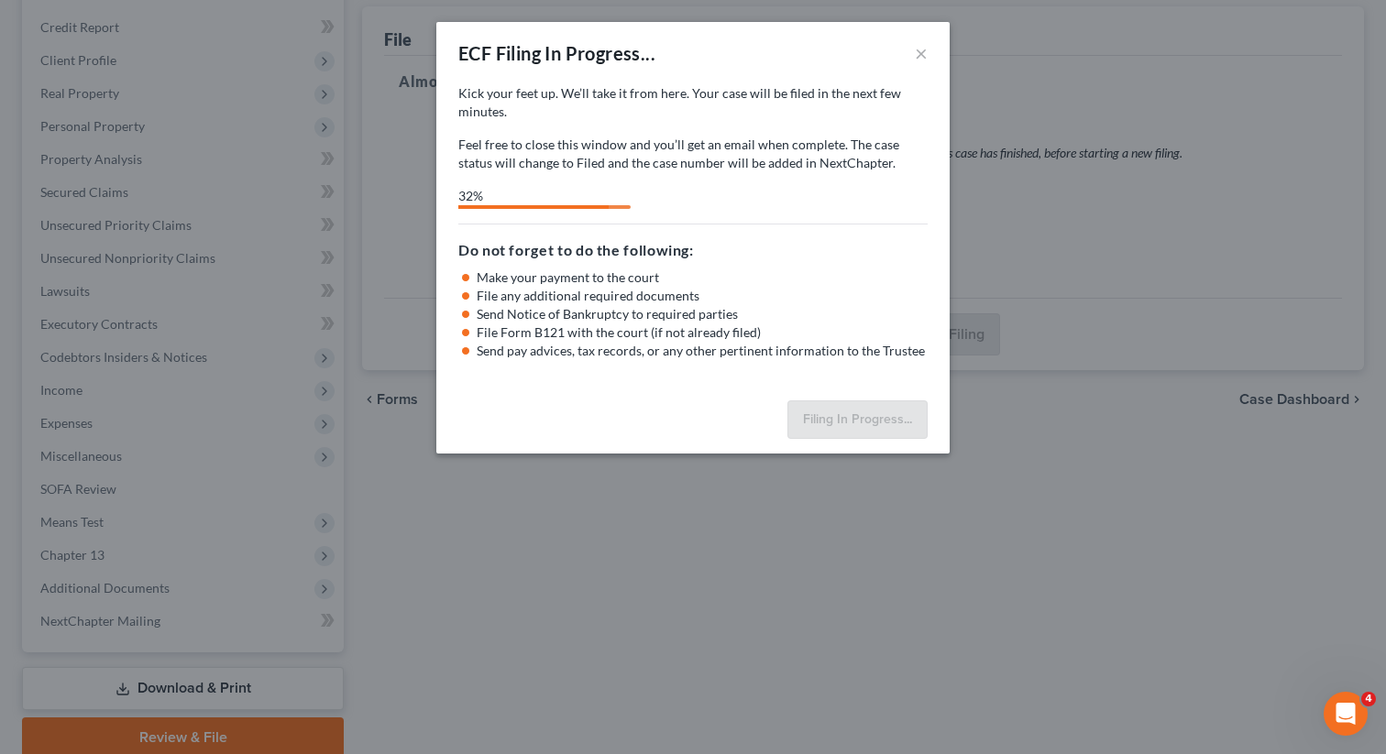
select select "0"
